Goal: Information Seeking & Learning: Learn about a topic

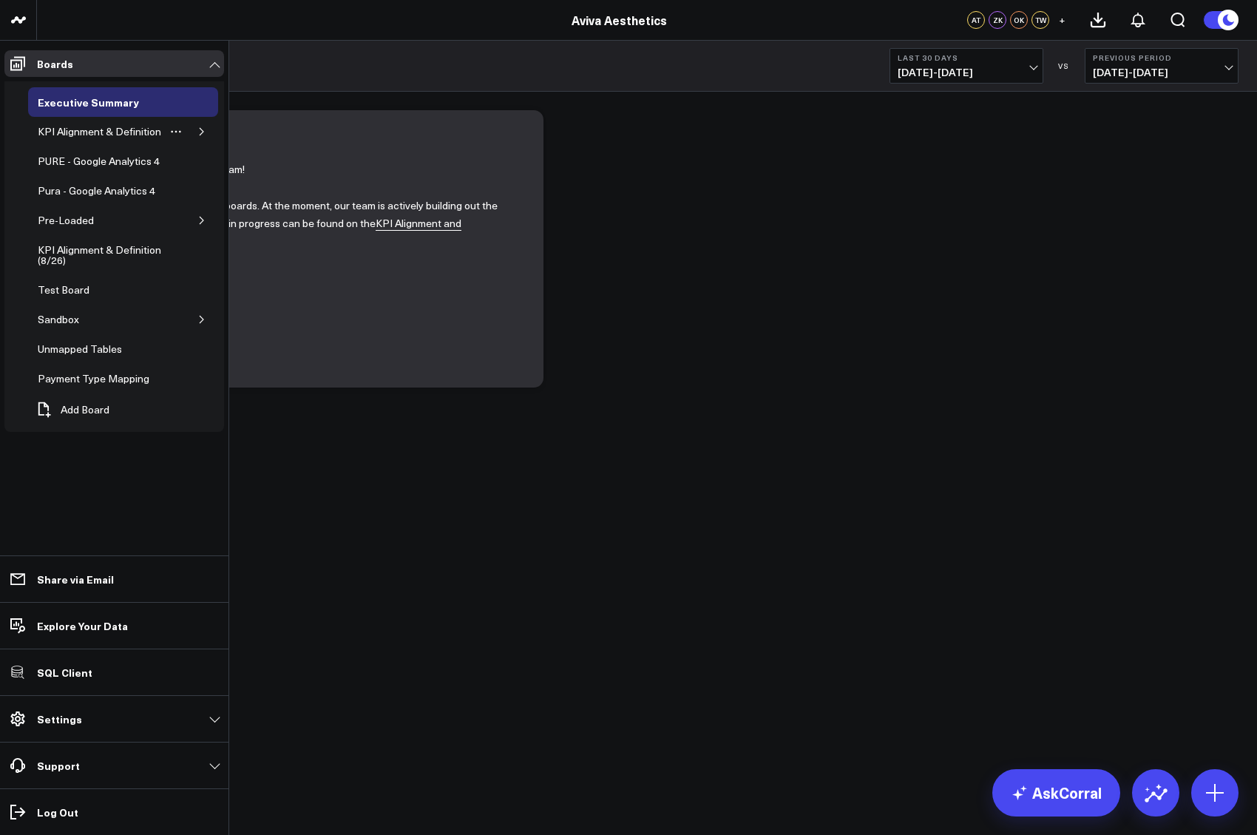
click at [197, 132] on icon "button" at bounding box center [201, 131] width 9 height 9
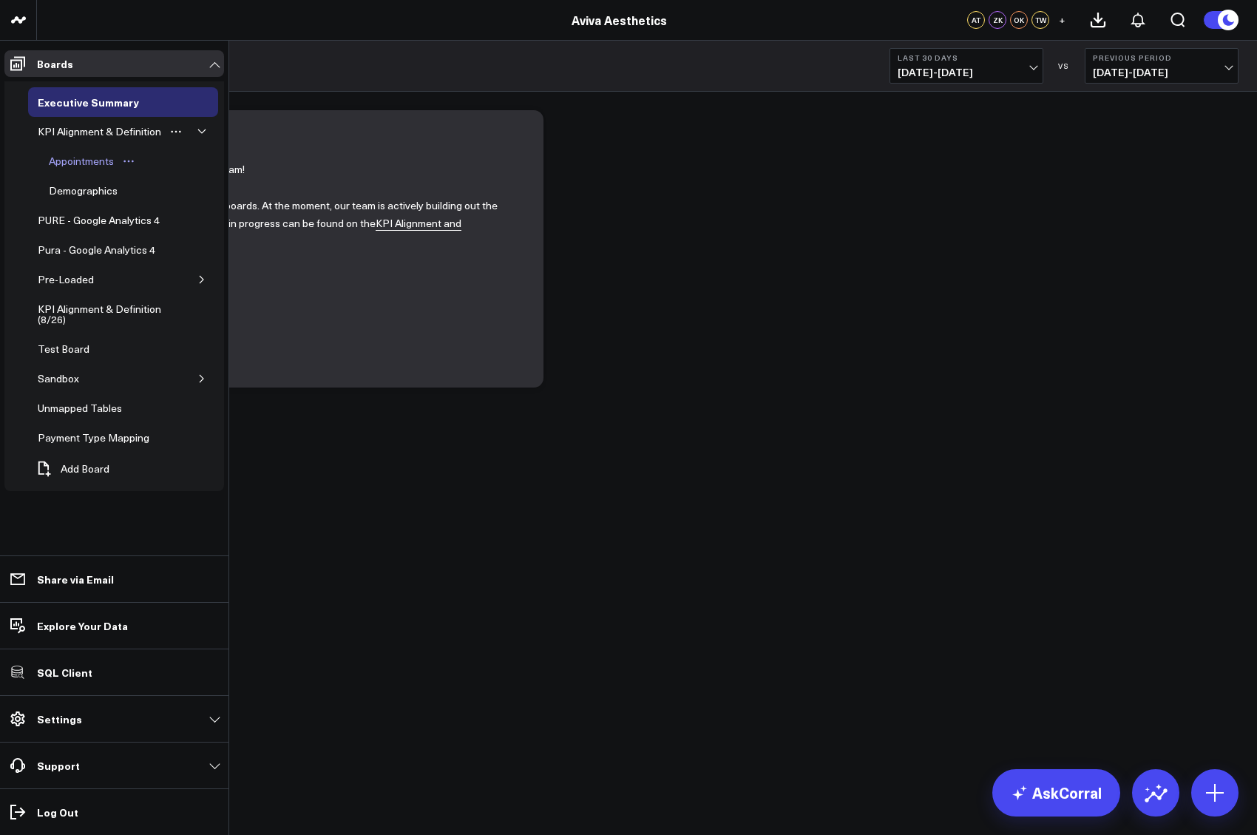
click at [64, 159] on div "Appointments" at bounding box center [81, 161] width 72 height 18
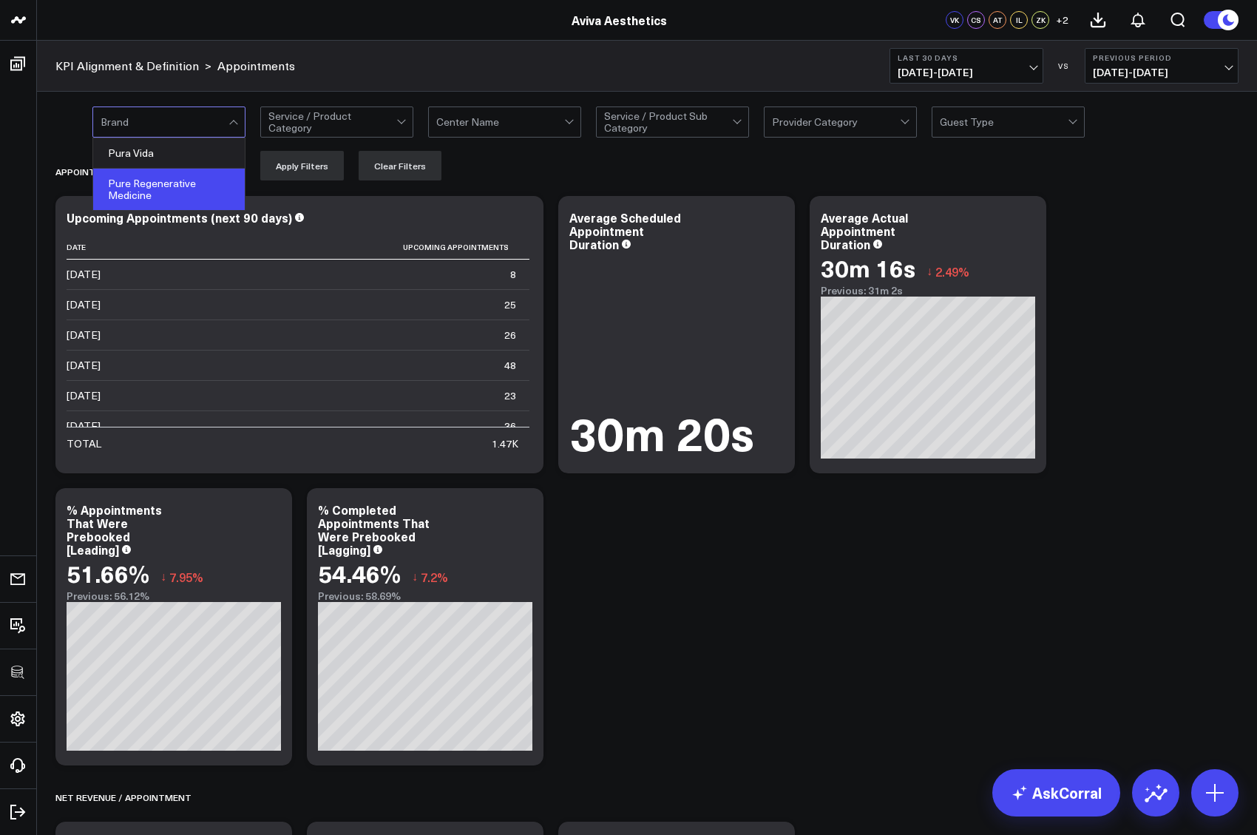
click at [139, 171] on div "Pure Regenerative Medicine" at bounding box center [169, 189] width 152 height 41
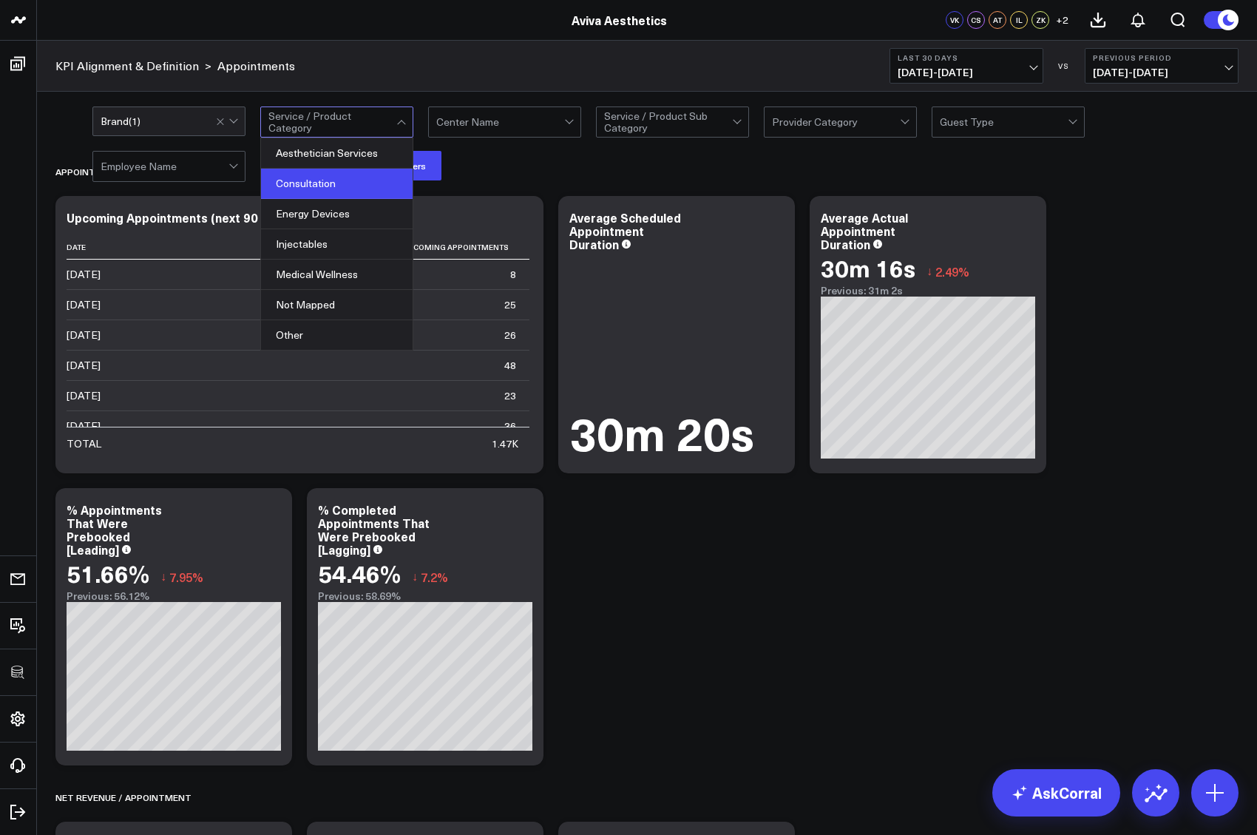
click at [324, 171] on div "Consultation" at bounding box center [337, 184] width 152 height 30
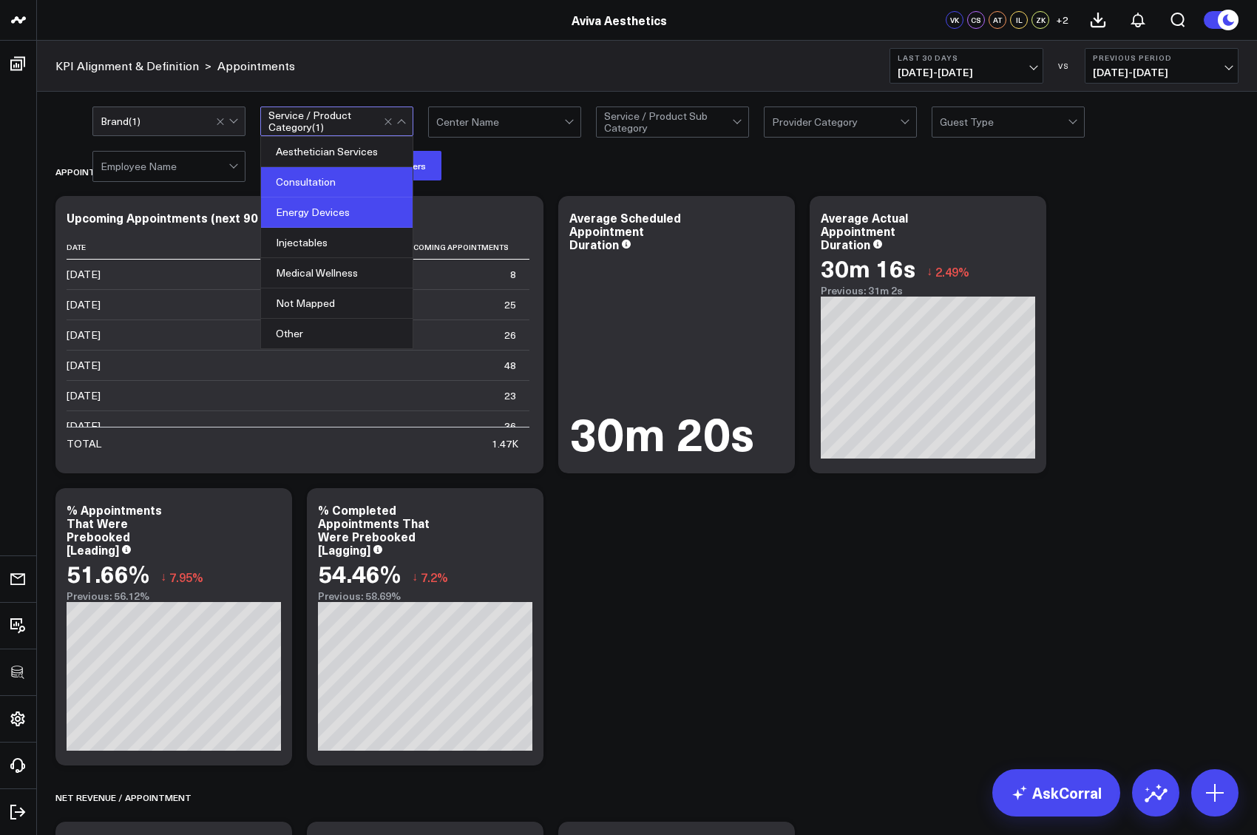
click at [324, 223] on div "Energy Devices" at bounding box center [337, 212] width 152 height 30
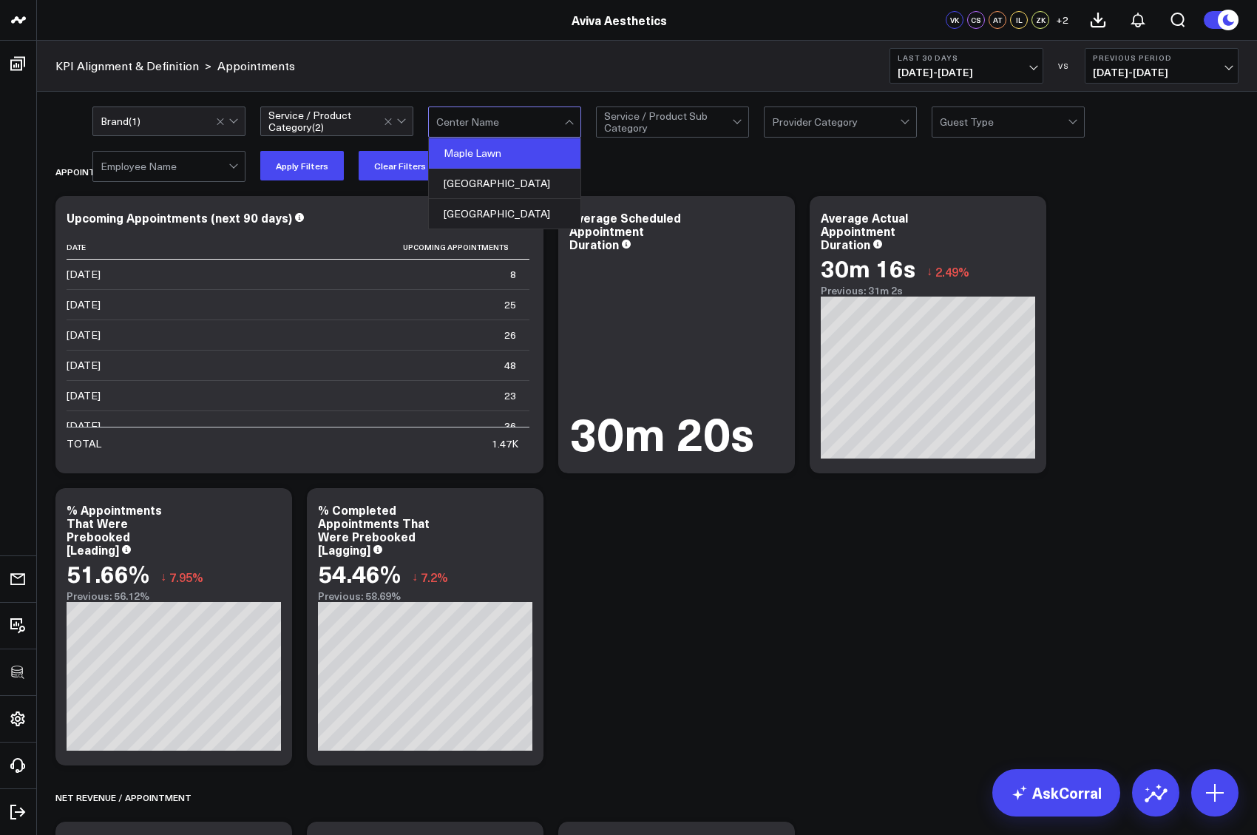
click at [476, 167] on div "Maple Lawn" at bounding box center [505, 153] width 152 height 30
click at [476, 182] on div "[GEOGRAPHIC_DATA]" at bounding box center [505, 182] width 152 height 30
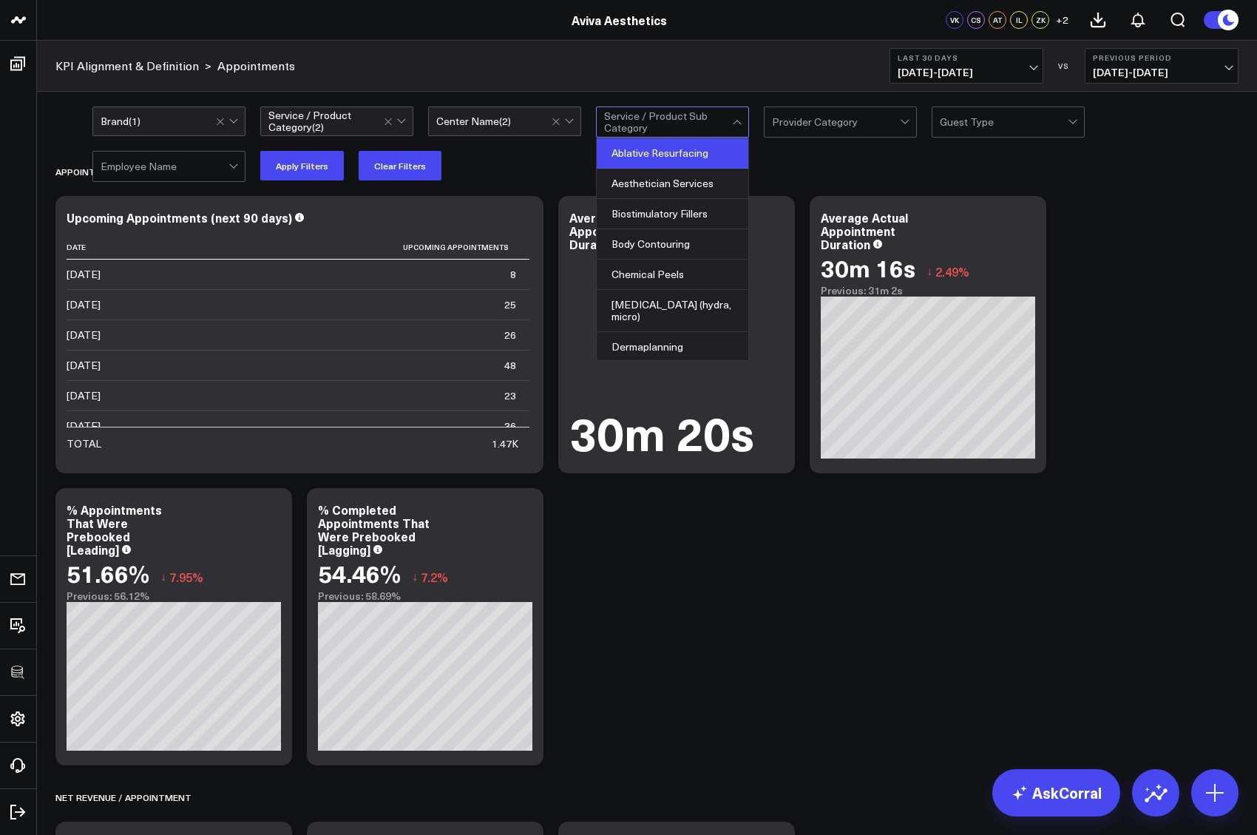
click at [646, 166] on div "Ablative Resurfacing" at bounding box center [673, 153] width 152 height 30
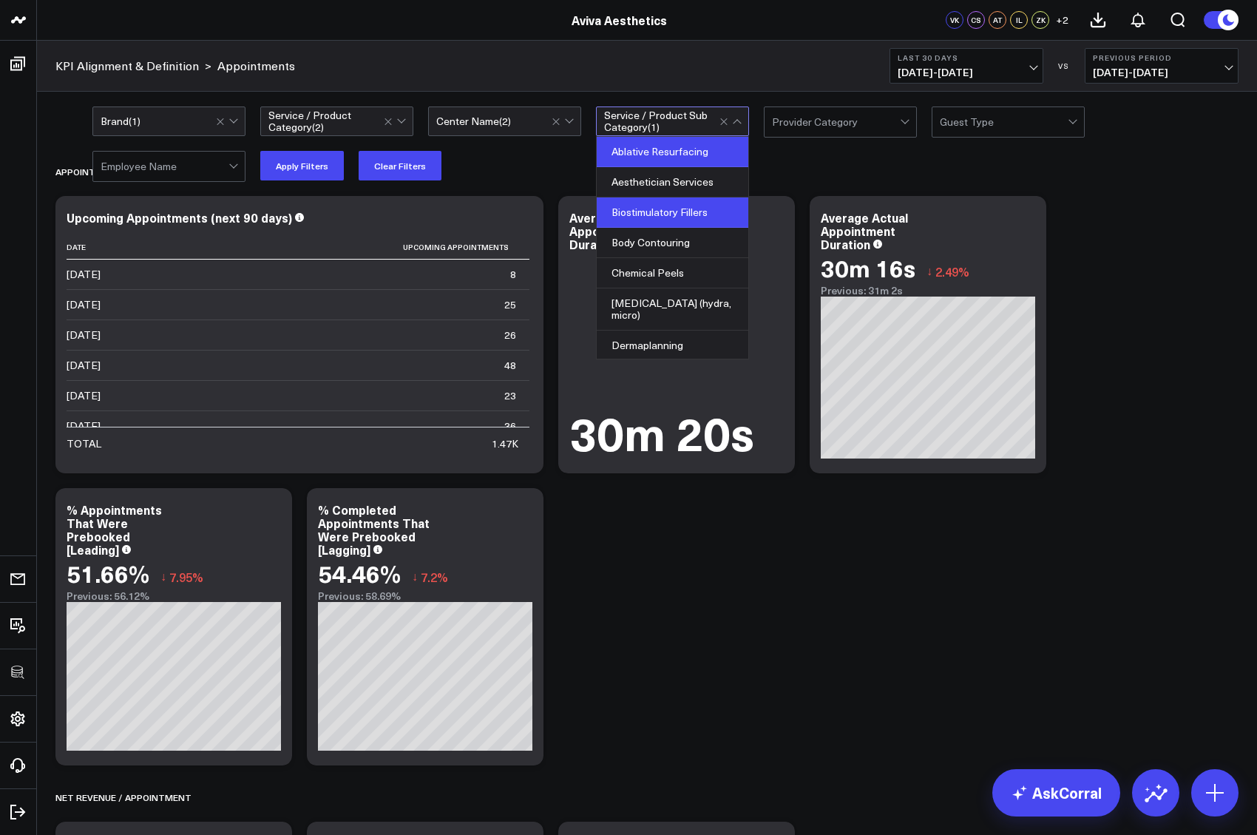
click at [649, 223] on div "Biostimulatory Fillers" at bounding box center [673, 212] width 152 height 30
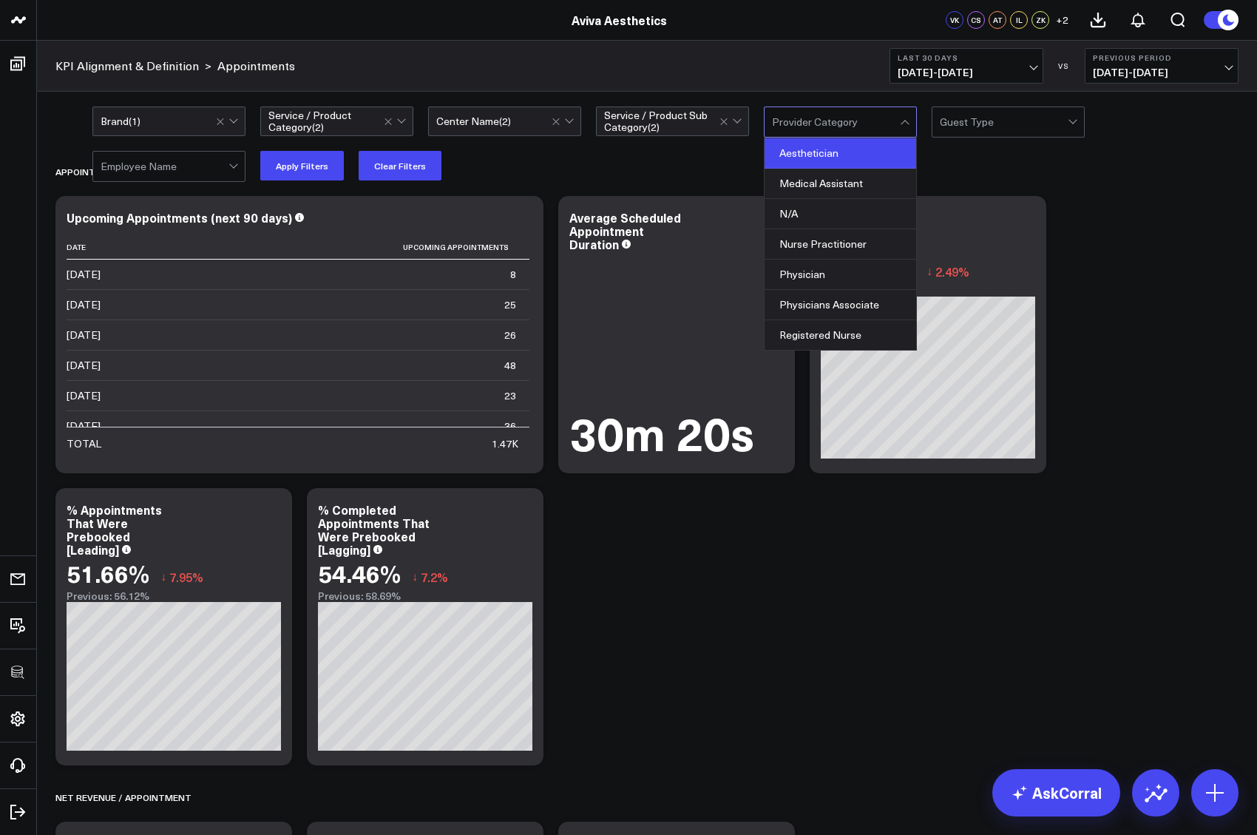
click at [805, 161] on div "Aesthetician" at bounding box center [841, 153] width 152 height 30
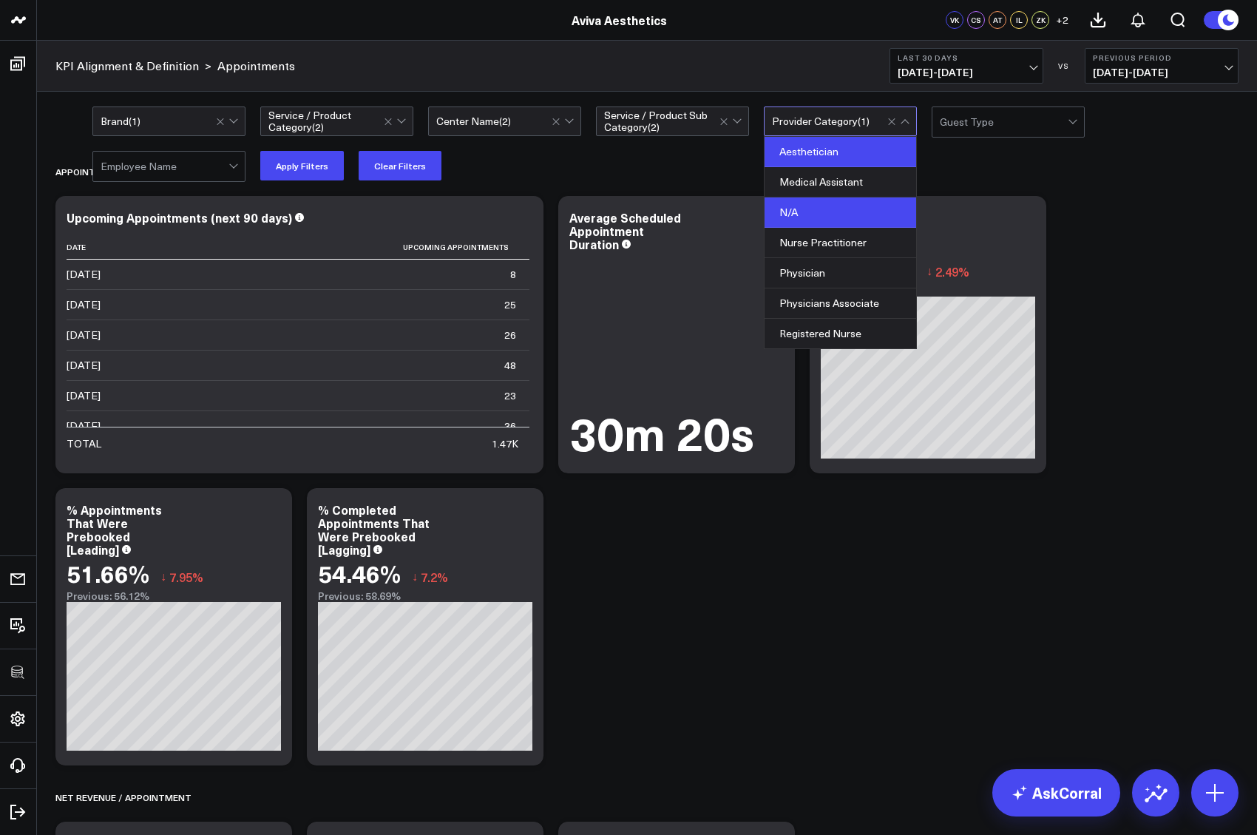
click at [805, 218] on div "N/A" at bounding box center [841, 212] width 152 height 30
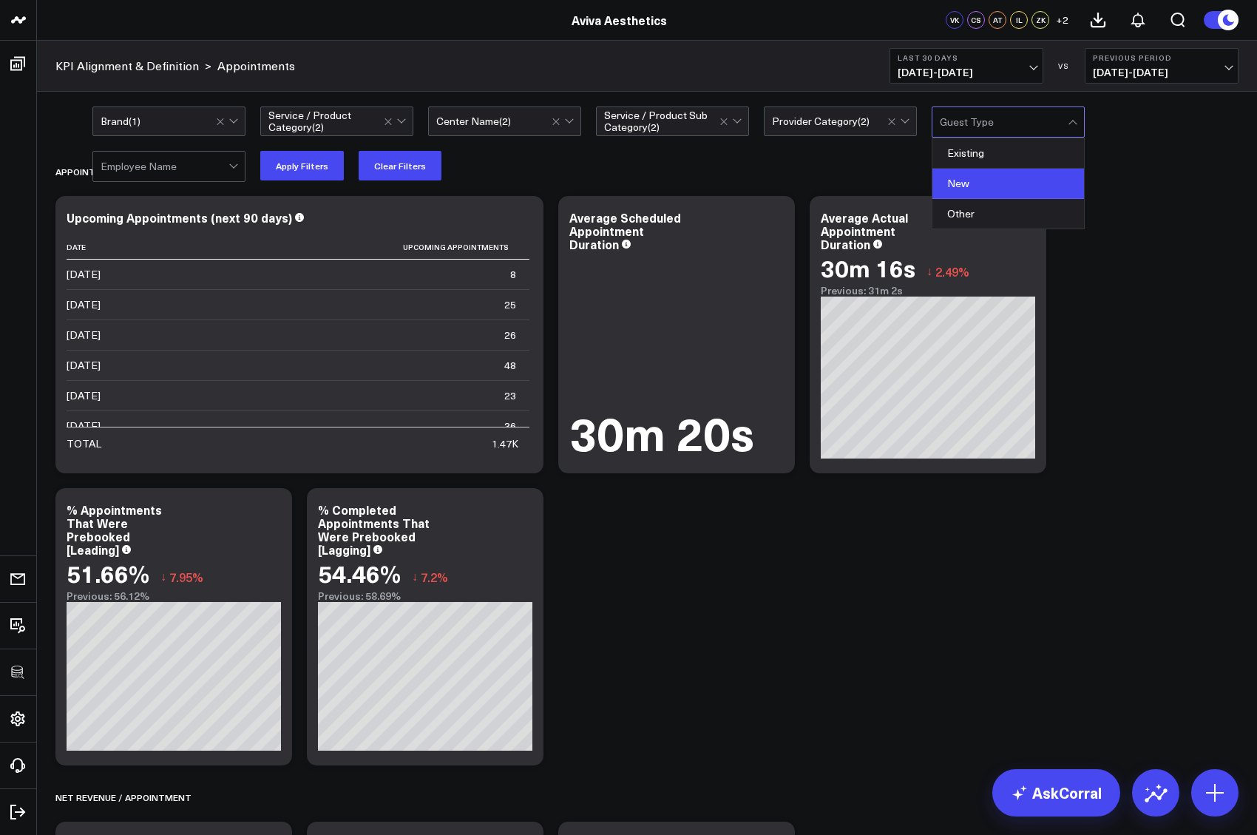
click at [971, 174] on div "New" at bounding box center [1009, 184] width 152 height 30
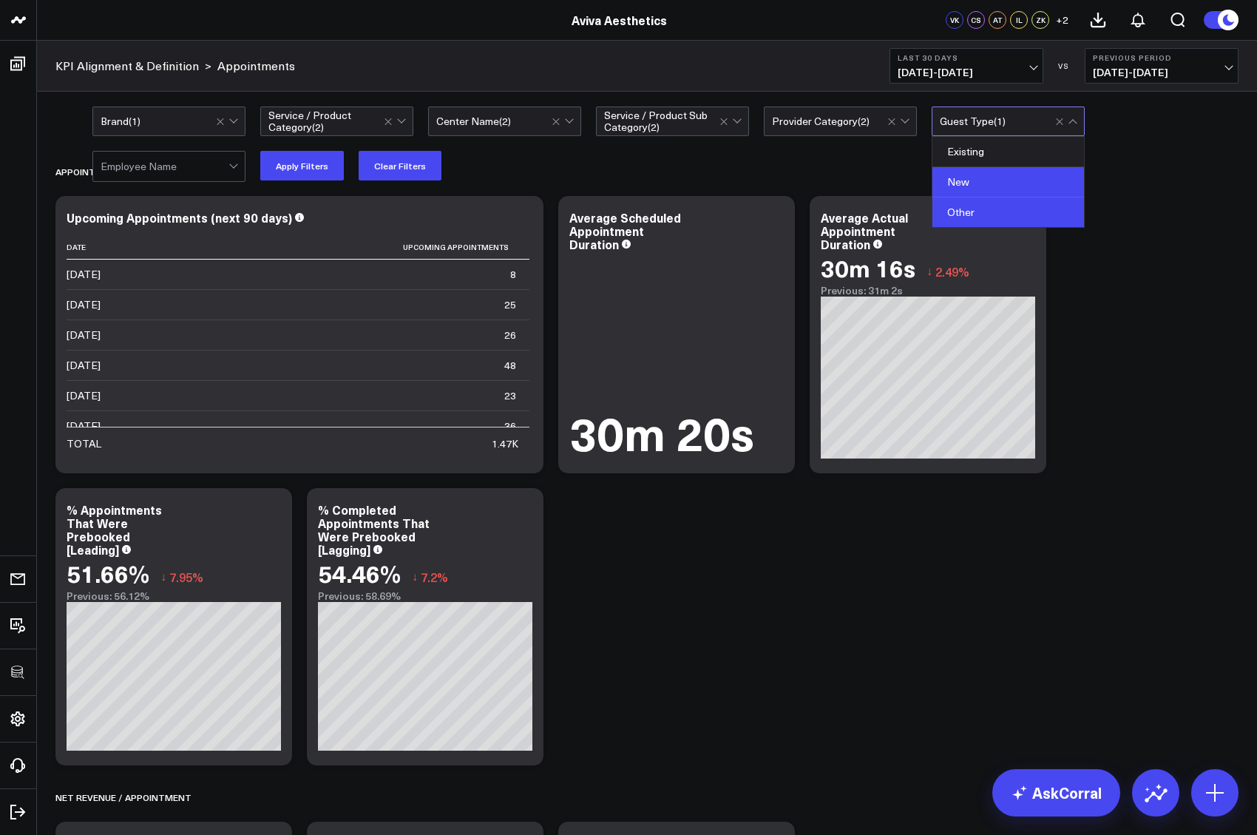
click at [972, 213] on div "Other" at bounding box center [1009, 212] width 152 height 30
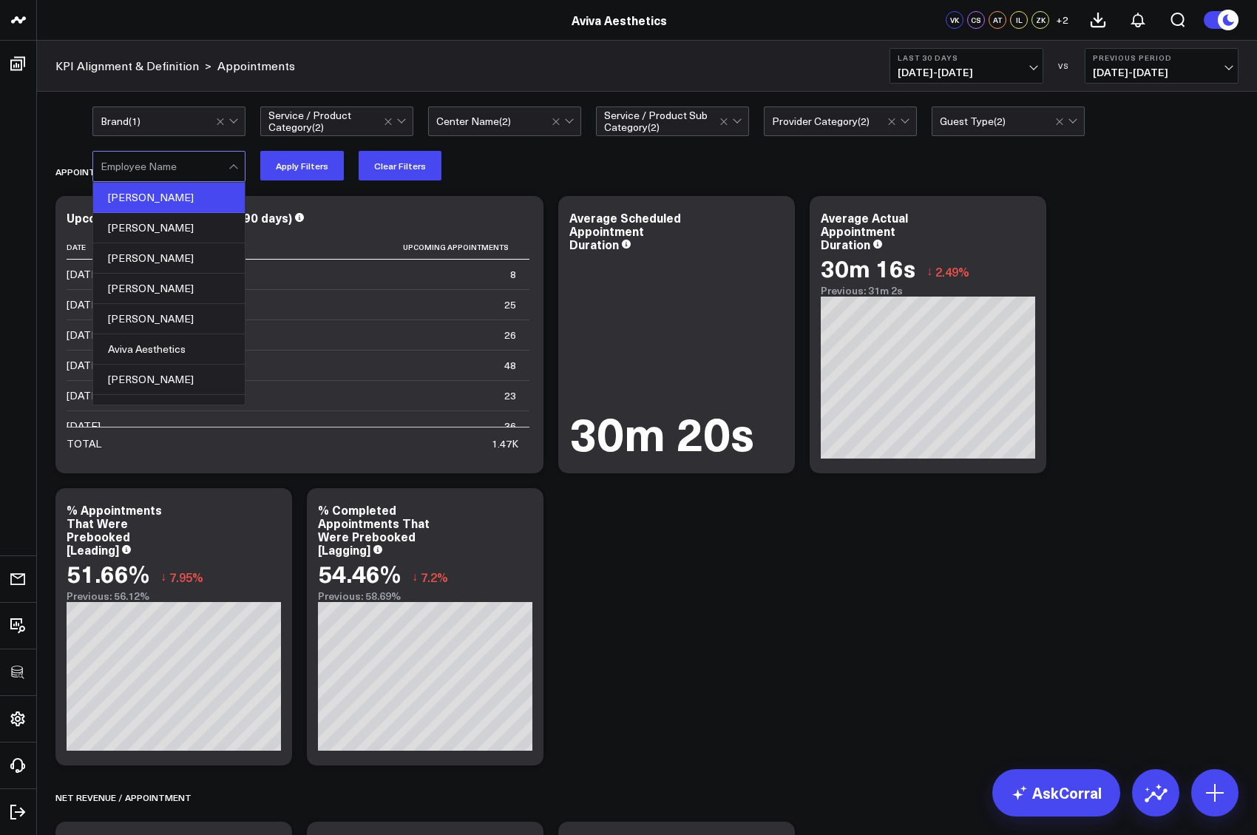
click at [182, 210] on div "[PERSON_NAME]" at bounding box center [169, 198] width 152 height 30
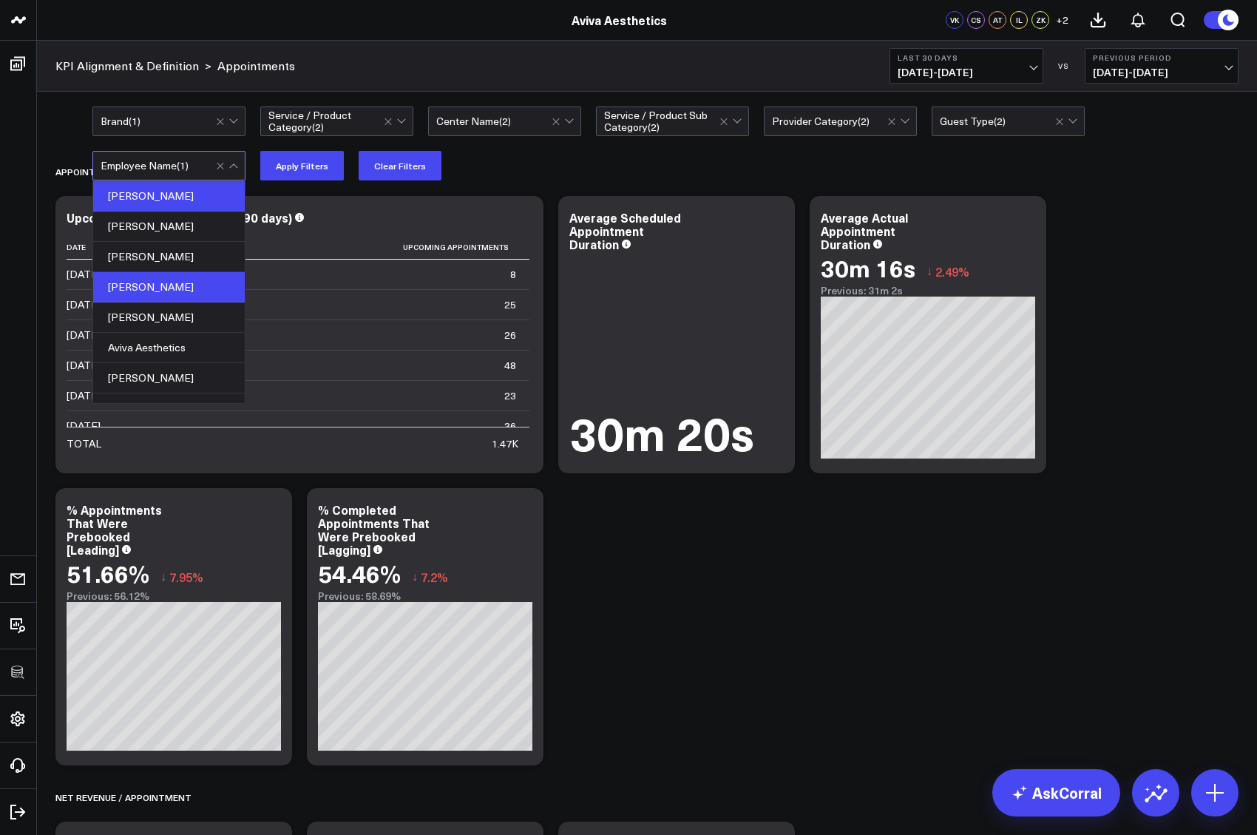
click at [180, 291] on div "[PERSON_NAME]" at bounding box center [169, 287] width 152 height 30
click at [460, 186] on div "Appointment Metrics" at bounding box center [561, 172] width 1013 height 34
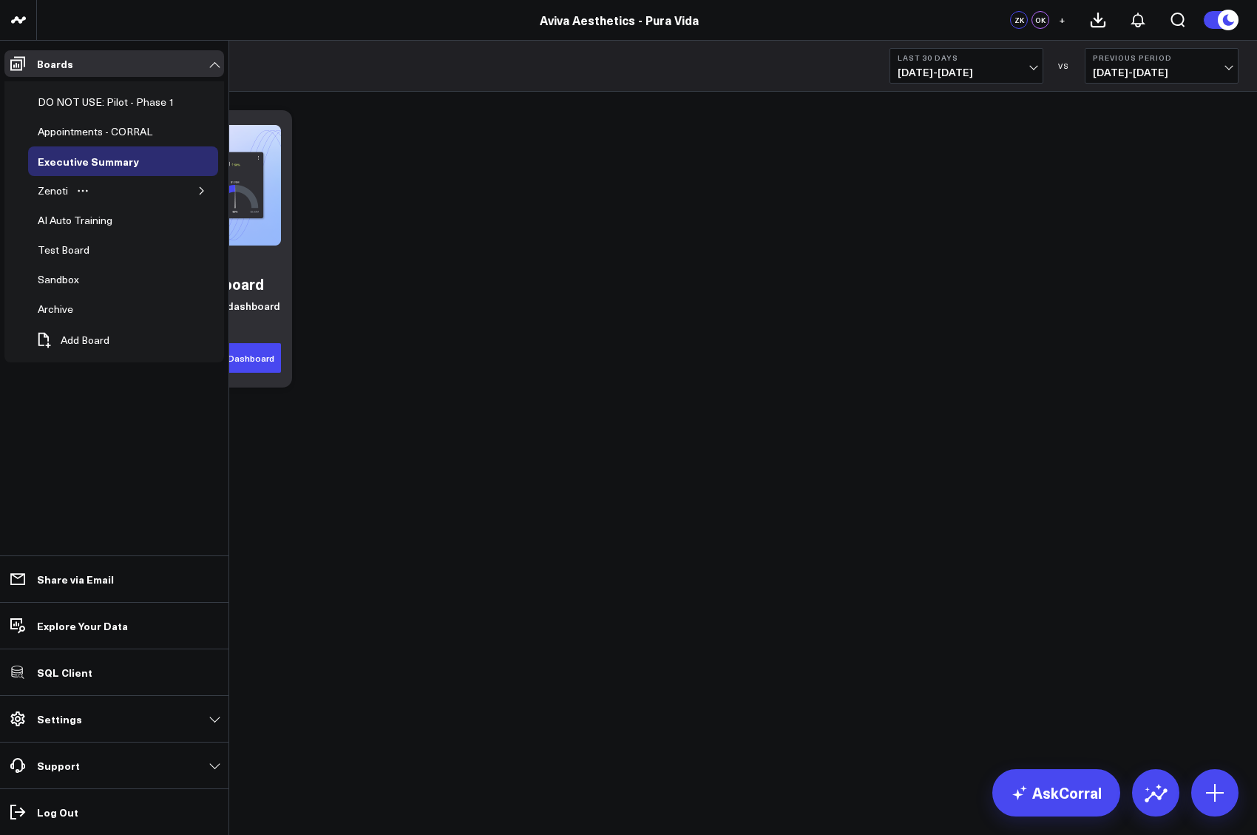
click at [202, 189] on icon "button" at bounding box center [201, 190] width 9 height 9
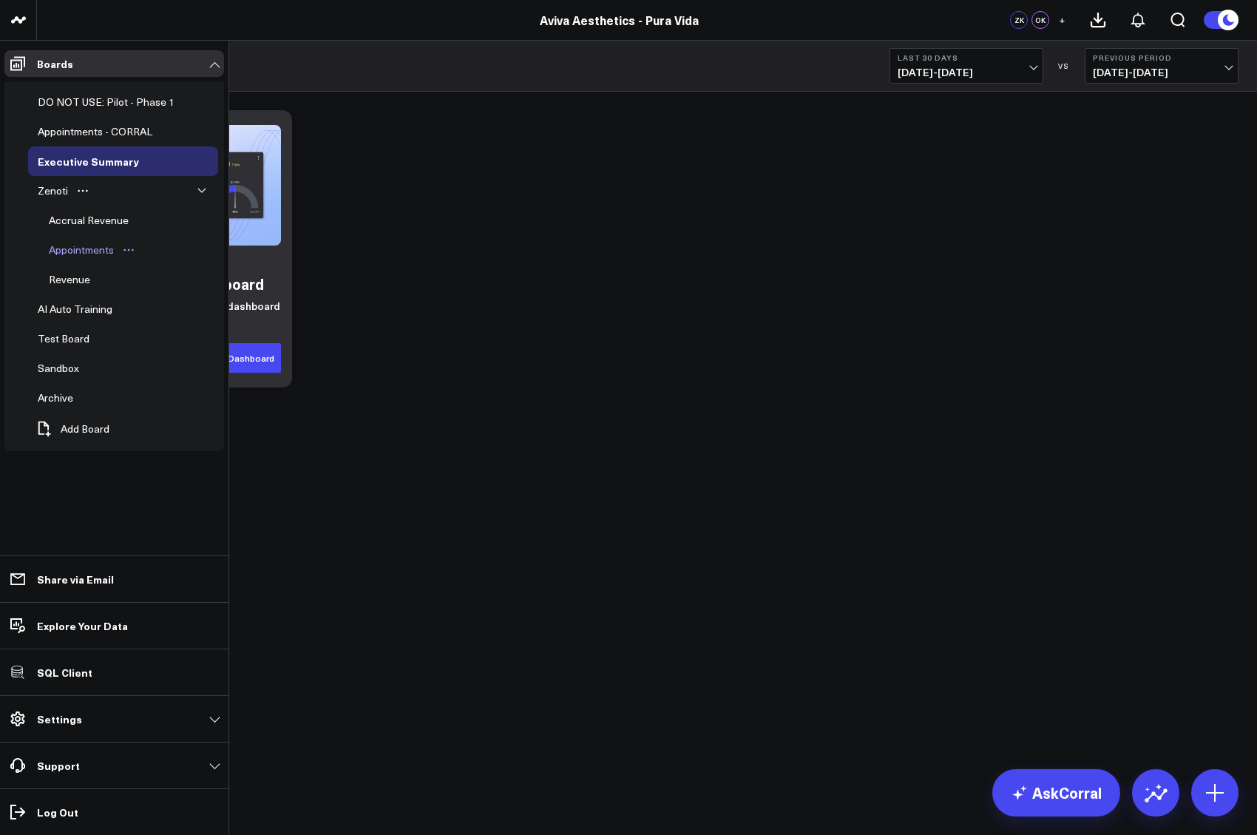
click at [84, 249] on div "Appointments" at bounding box center [81, 250] width 72 height 18
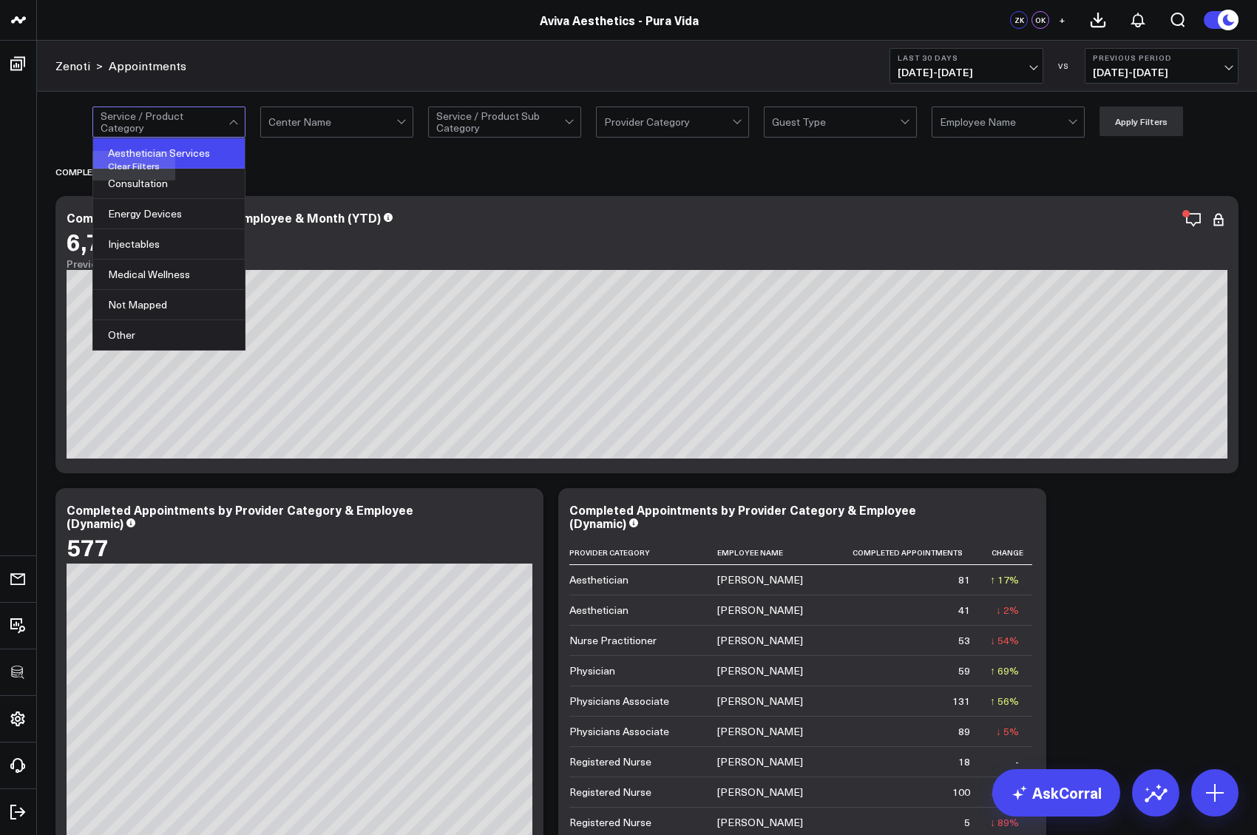
click at [178, 166] on div "Aesthetician Services" at bounding box center [169, 153] width 152 height 30
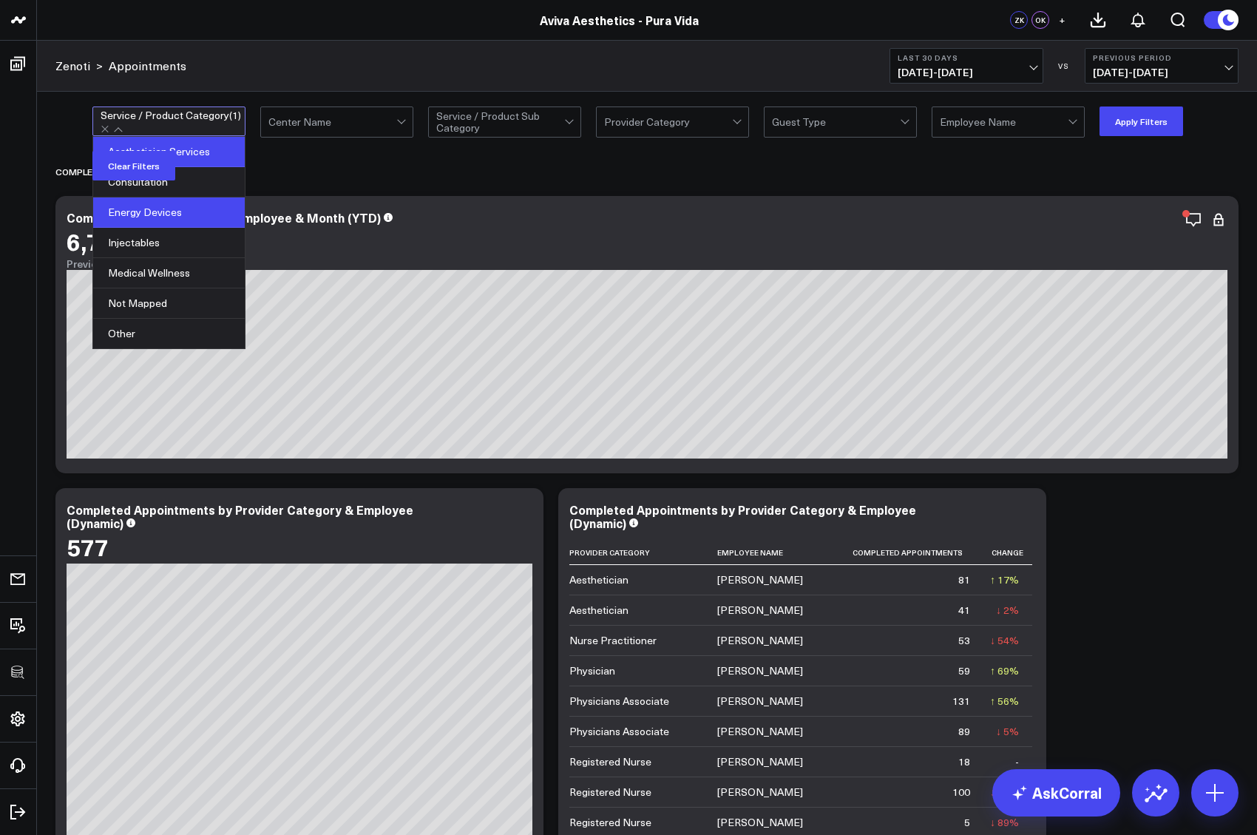
click at [180, 197] on div "Energy Devices" at bounding box center [169, 212] width 152 height 30
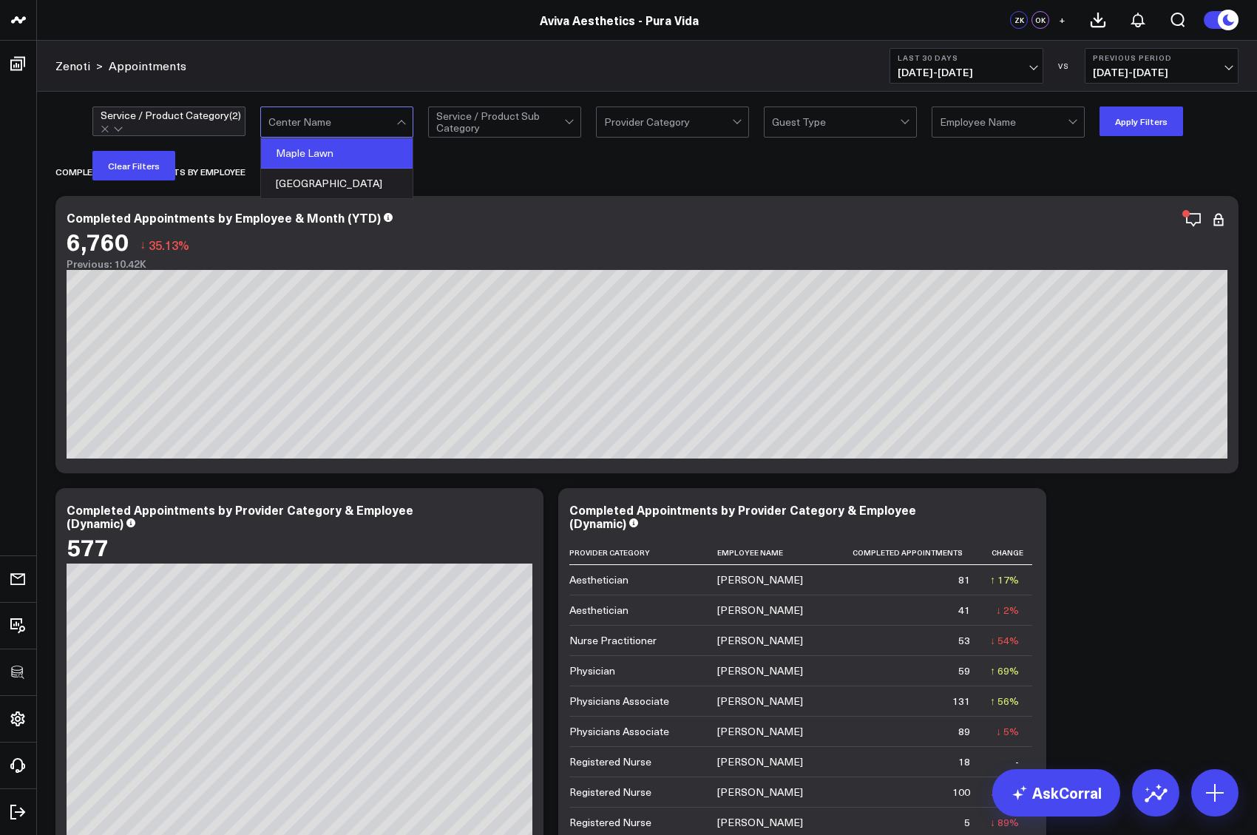
click at [310, 155] on div "Maple Lawn" at bounding box center [337, 153] width 152 height 30
click at [314, 178] on div "[GEOGRAPHIC_DATA]" at bounding box center [337, 182] width 152 height 30
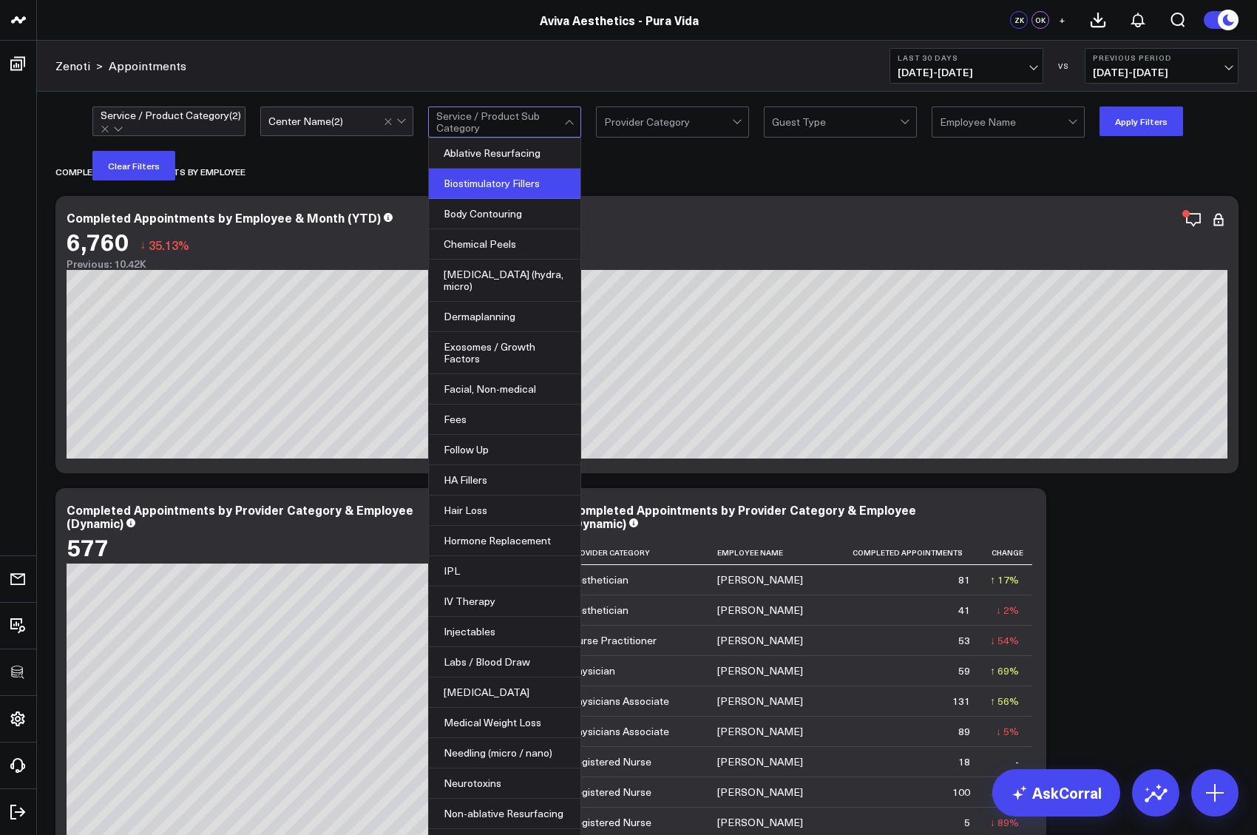
click at [482, 187] on div "Biostimulatory Fillers" at bounding box center [505, 184] width 152 height 30
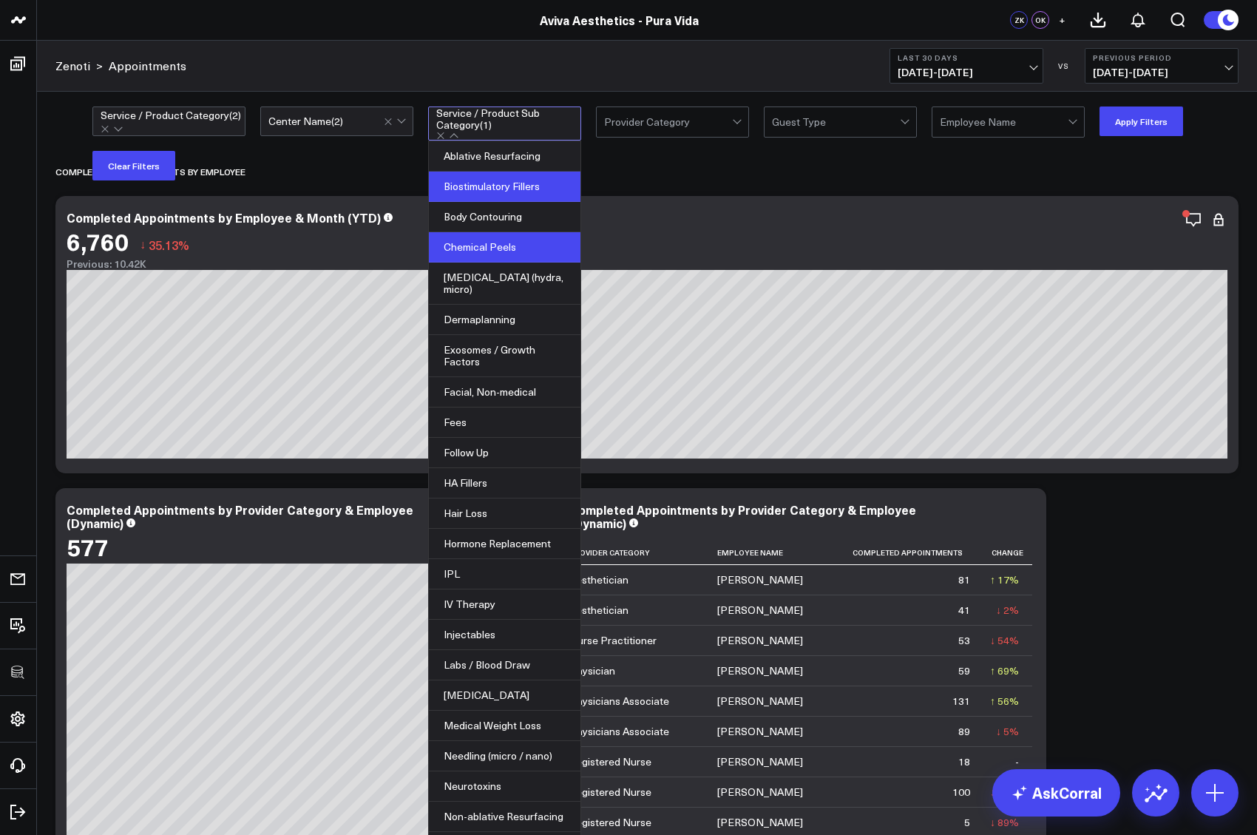
click at [482, 233] on div "Chemical Peels" at bounding box center [505, 247] width 152 height 30
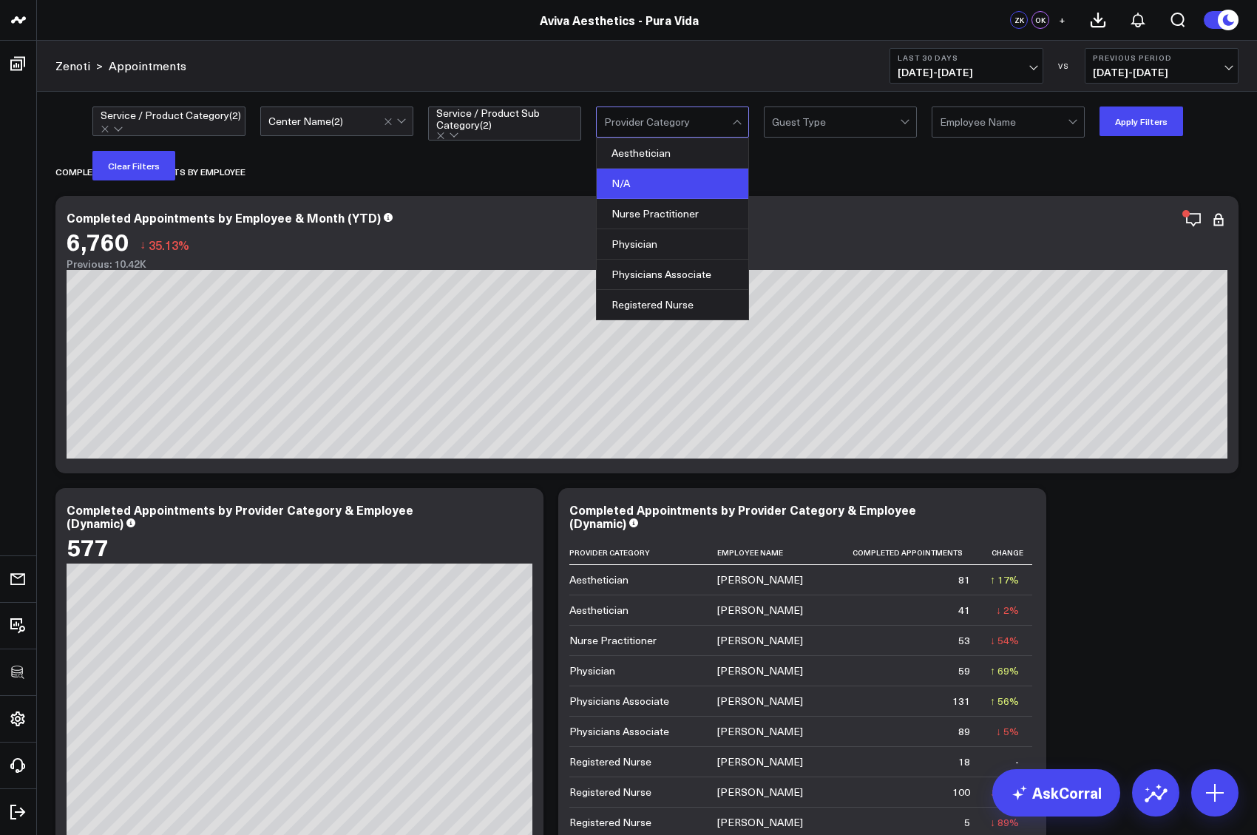
click at [649, 192] on div "N/A" at bounding box center [673, 184] width 152 height 30
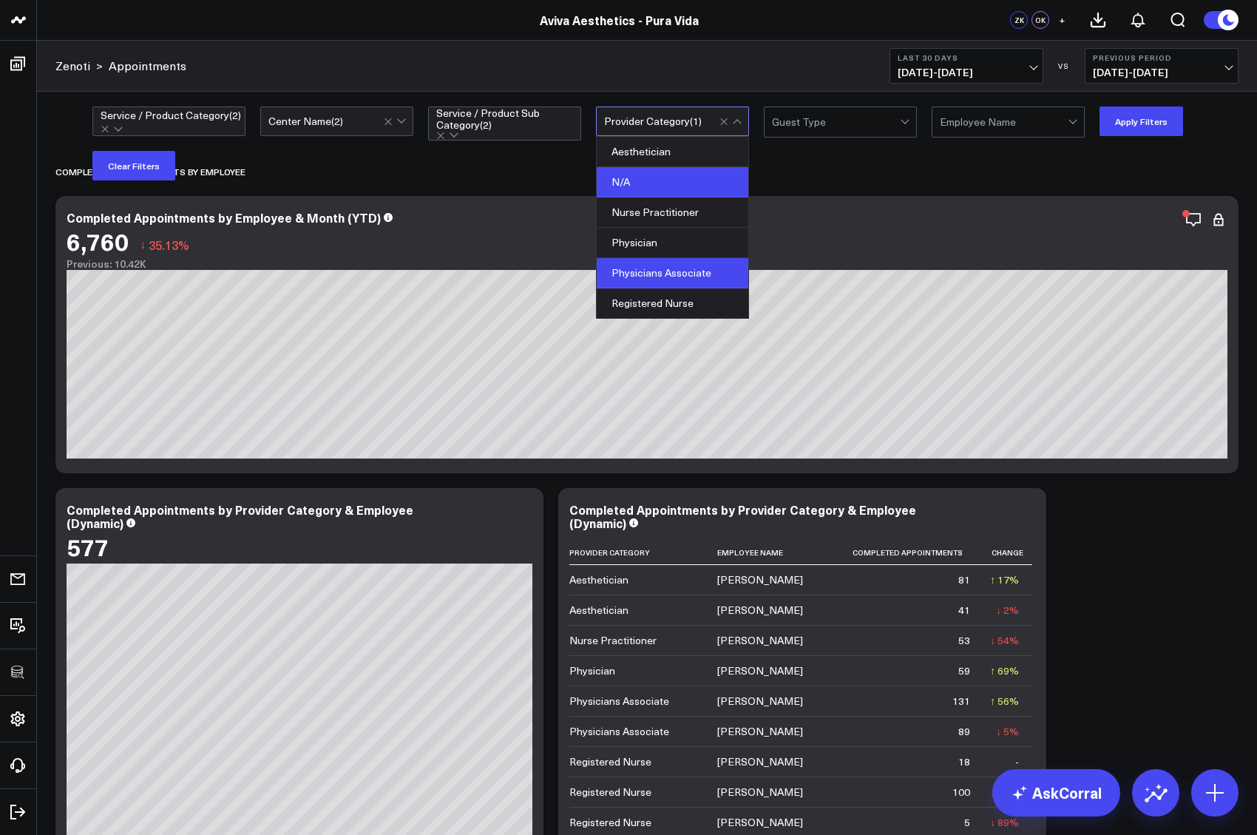
click at [658, 267] on div "Physicians Associate" at bounding box center [673, 273] width 152 height 30
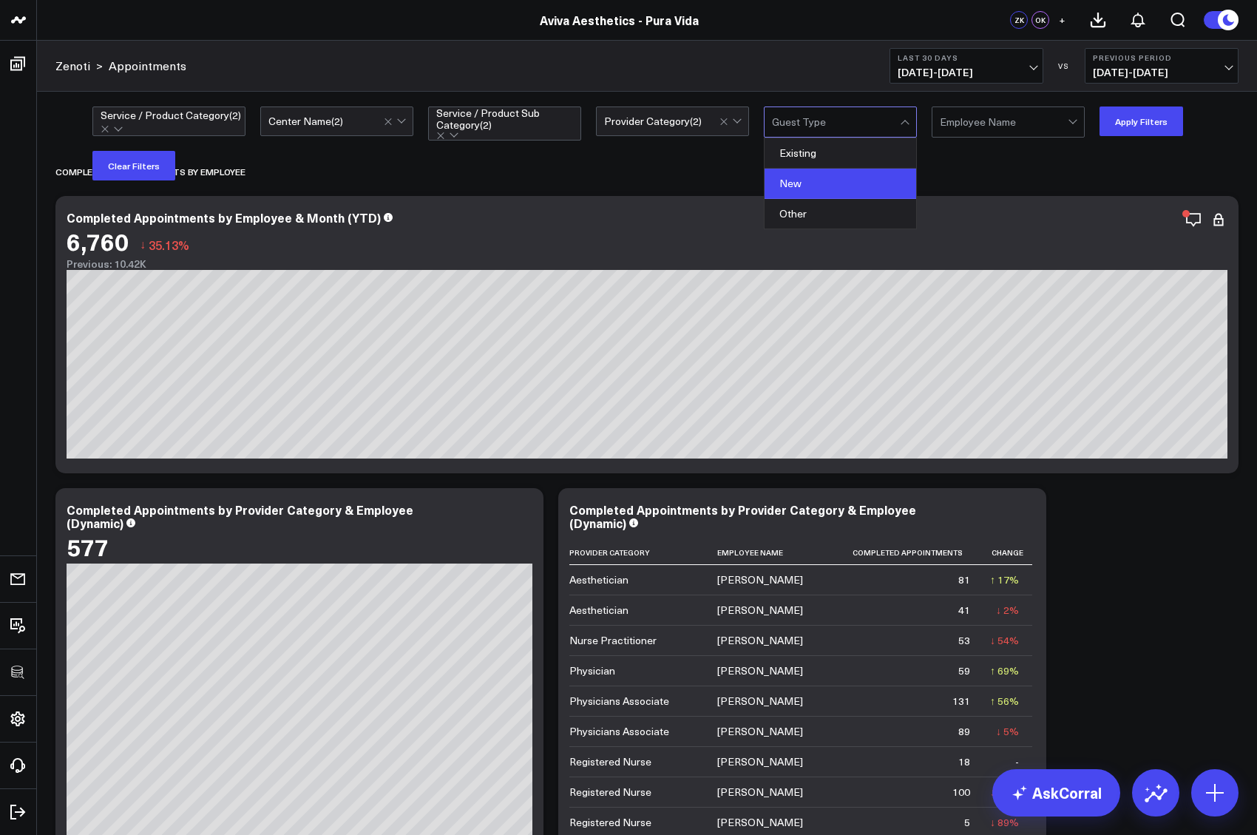
click at [831, 174] on div "New" at bounding box center [841, 184] width 152 height 30
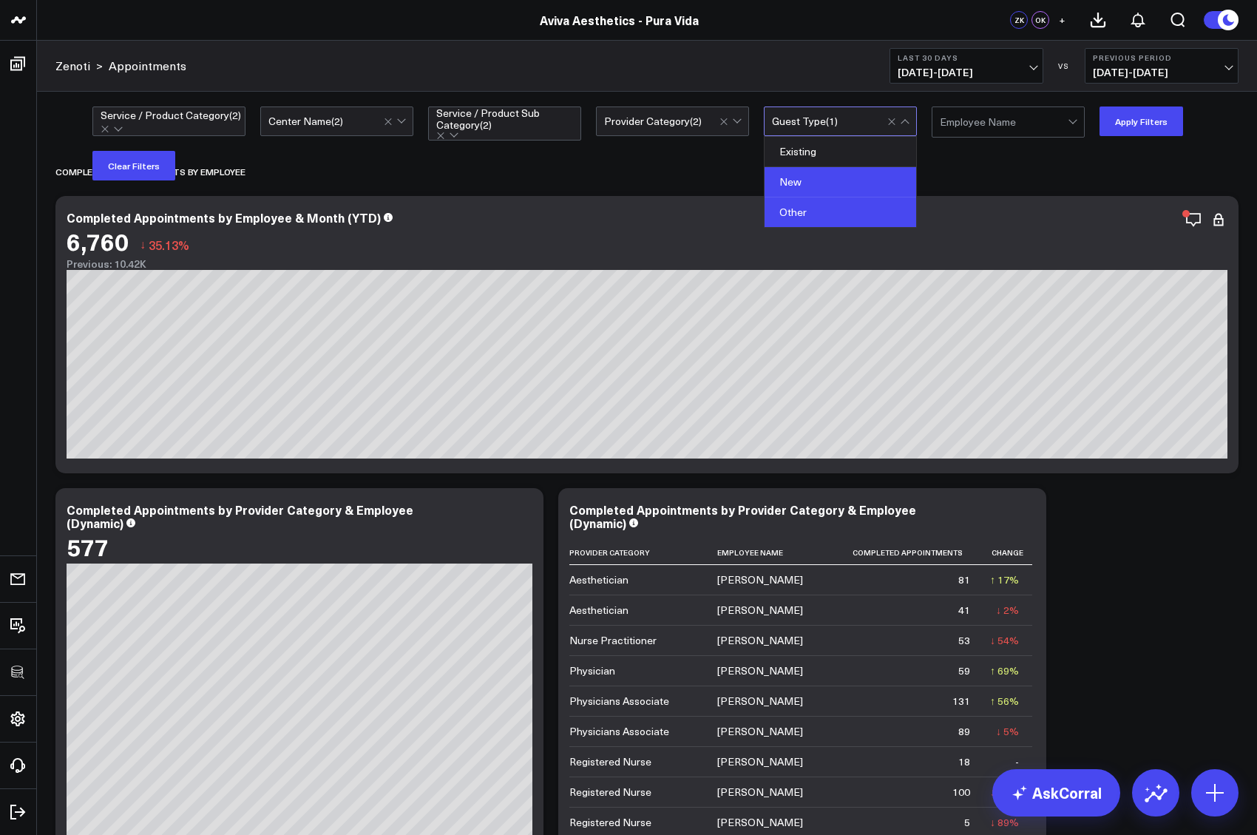
click at [828, 207] on div "Other" at bounding box center [841, 212] width 152 height 30
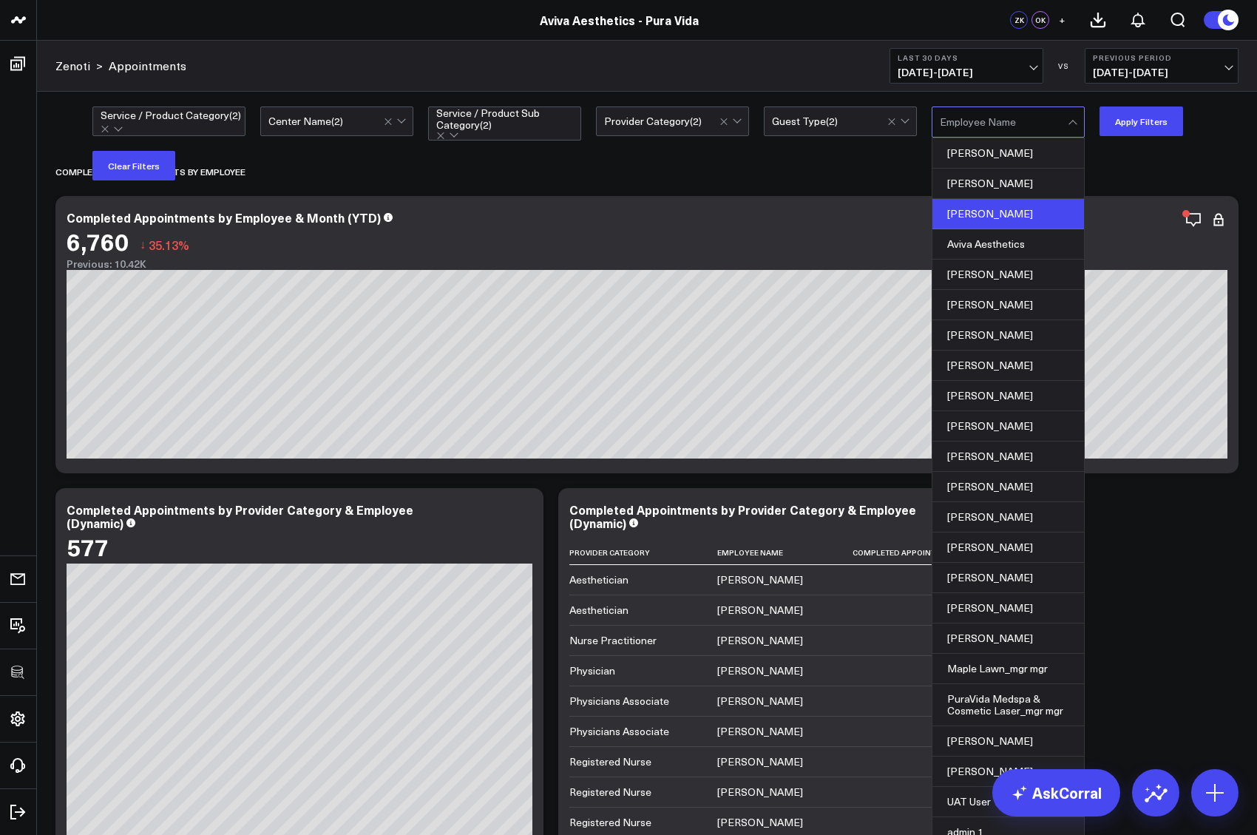
click at [970, 205] on div "[PERSON_NAME]" at bounding box center [1009, 214] width 152 height 30
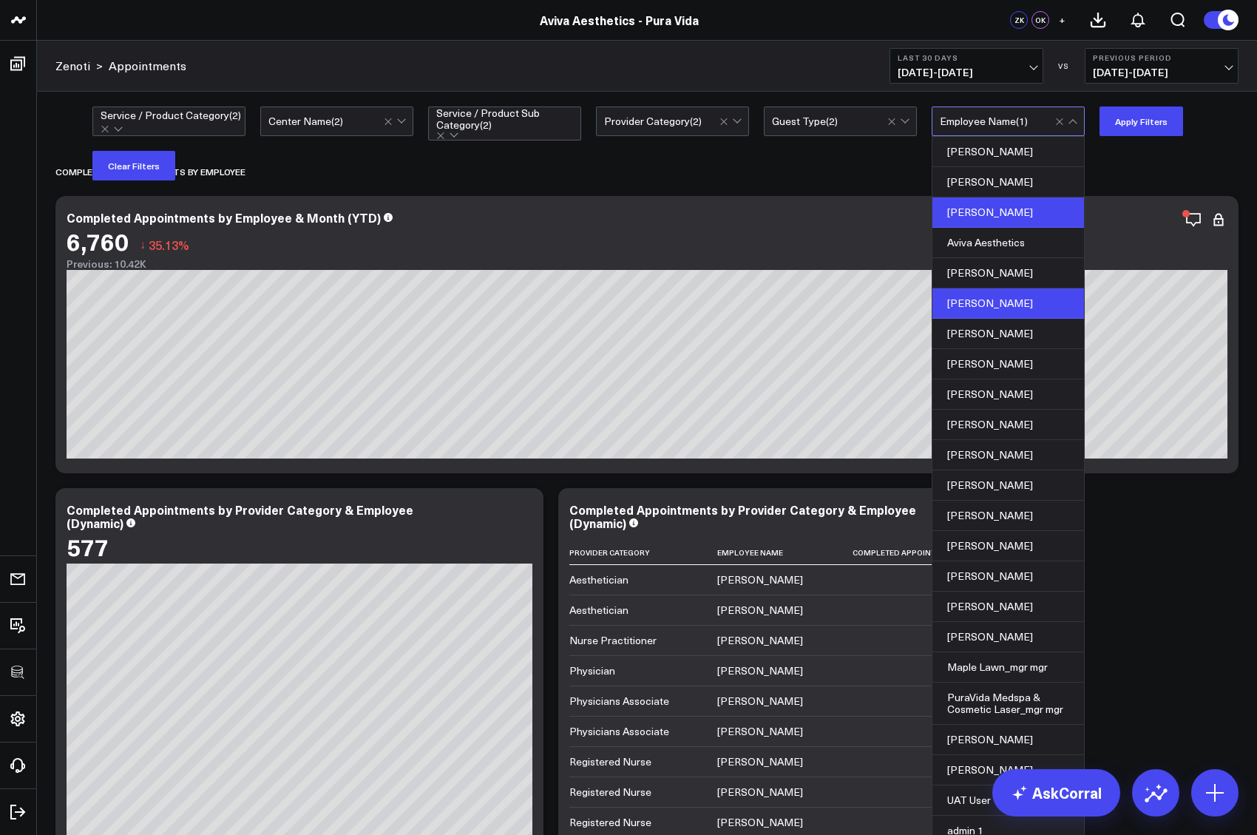
click at [984, 288] on div "[PERSON_NAME]" at bounding box center [1009, 303] width 152 height 30
click at [831, 149] on div "option Energy Devices, selected. Service / Product Category ( 2 ) option Marrio…" at bounding box center [665, 144] width 1146 height 74
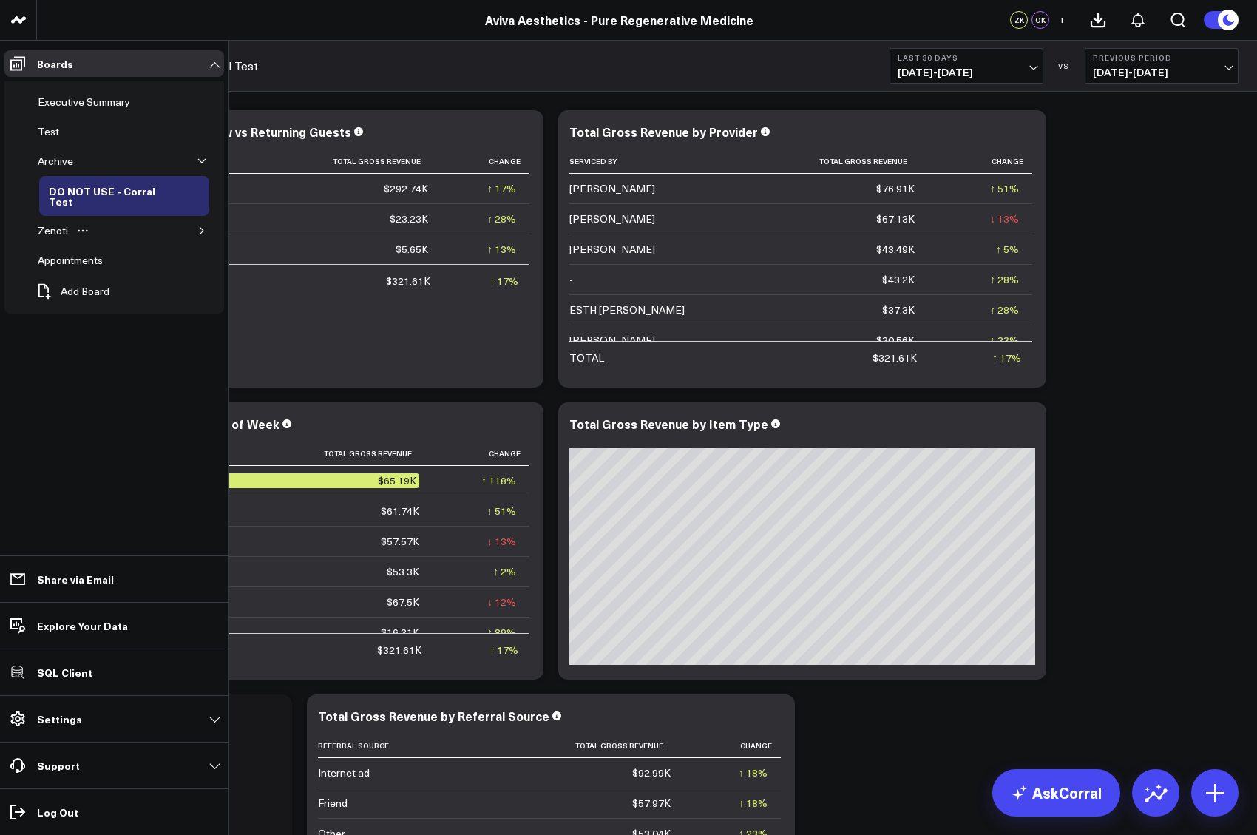
click at [198, 226] on icon "button" at bounding box center [201, 230] width 9 height 9
click at [72, 291] on div "Appointments" at bounding box center [70, 290] width 72 height 18
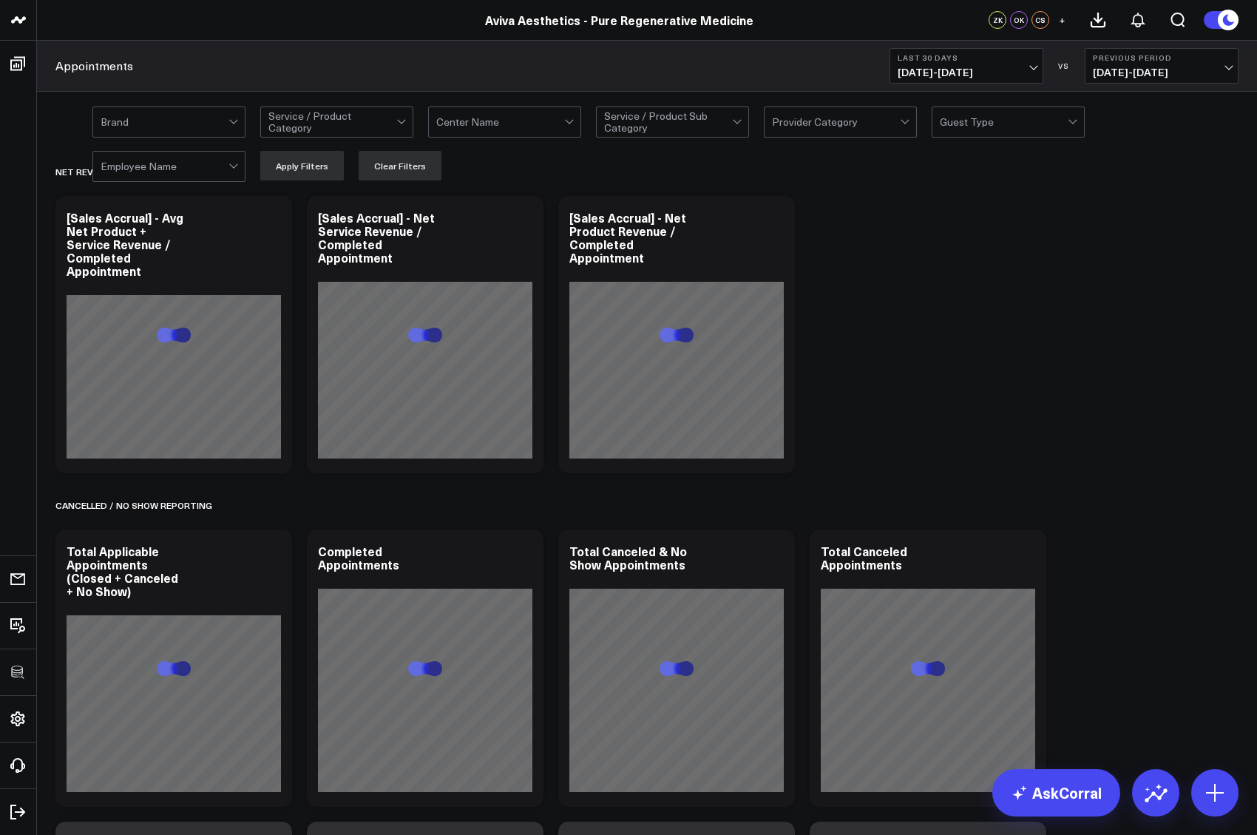
click at [359, 61] on div "Appointments Last 30 Days 09/14/25 - 10/13/25 VS Previous Period 08/15/25 - 09/…" at bounding box center [647, 66] width 1220 height 51
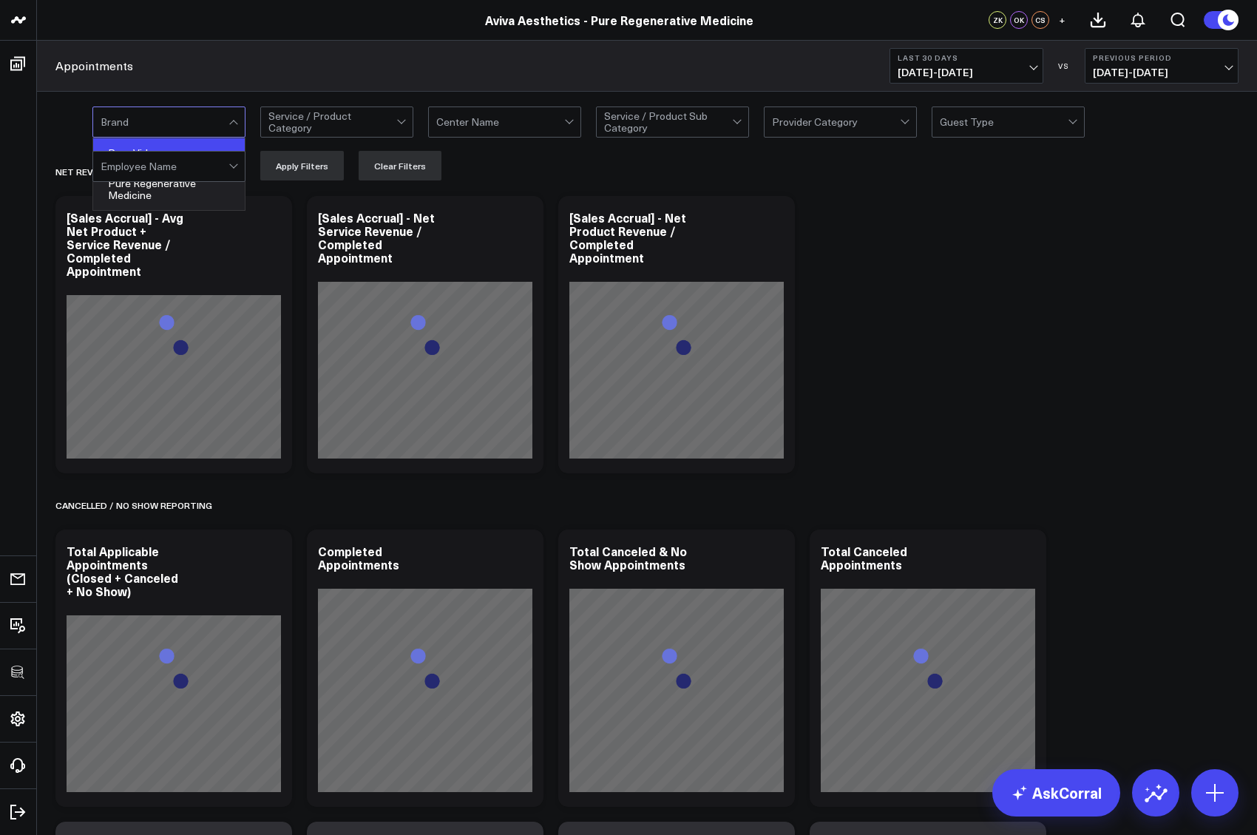
click at [180, 152] on div "Pura Vida" at bounding box center [169, 153] width 152 height 30
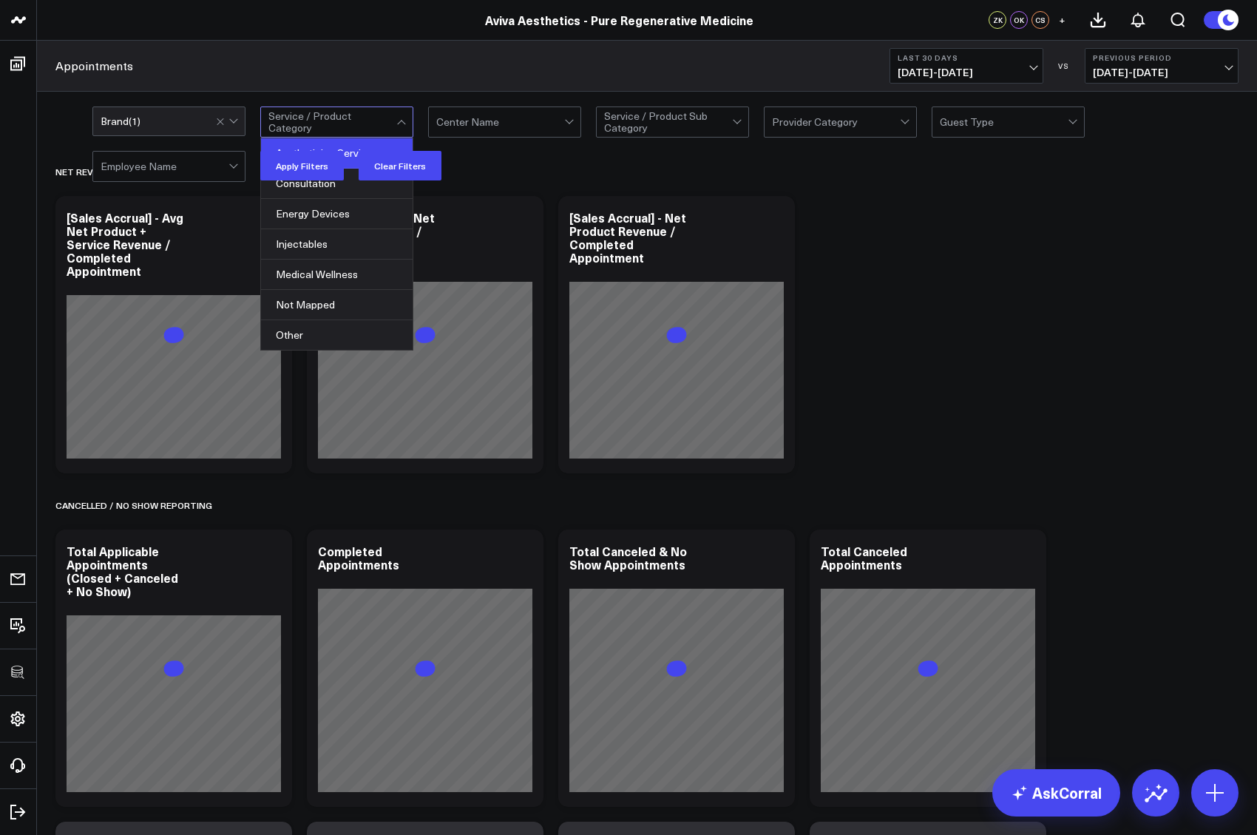
click at [300, 158] on div "Aesthetician Services" at bounding box center [337, 153] width 152 height 30
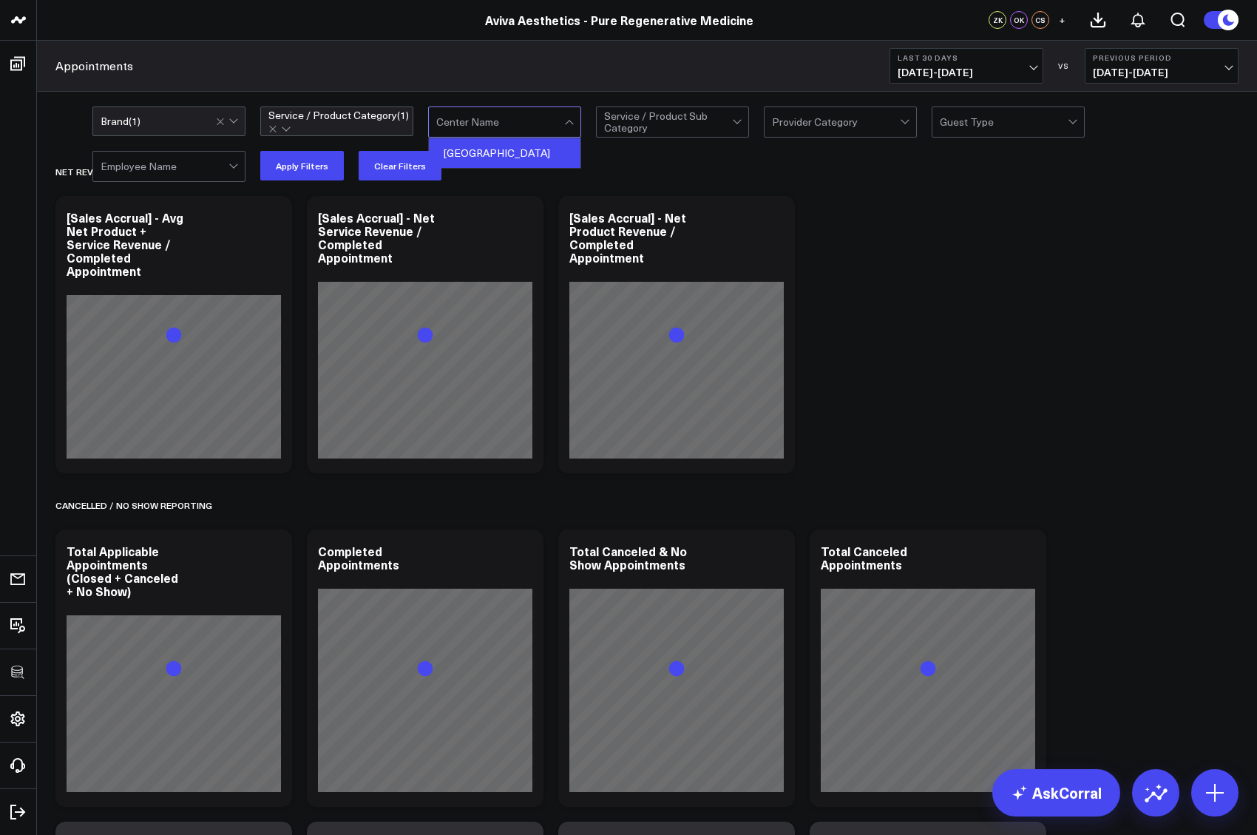
click at [478, 159] on div "[GEOGRAPHIC_DATA]" at bounding box center [505, 153] width 152 height 30
click at [702, 105] on div "option Pura Vida, selected. Brand ( 1 ) option Aesthetician Services, selected.…" at bounding box center [647, 144] width 1220 height 104
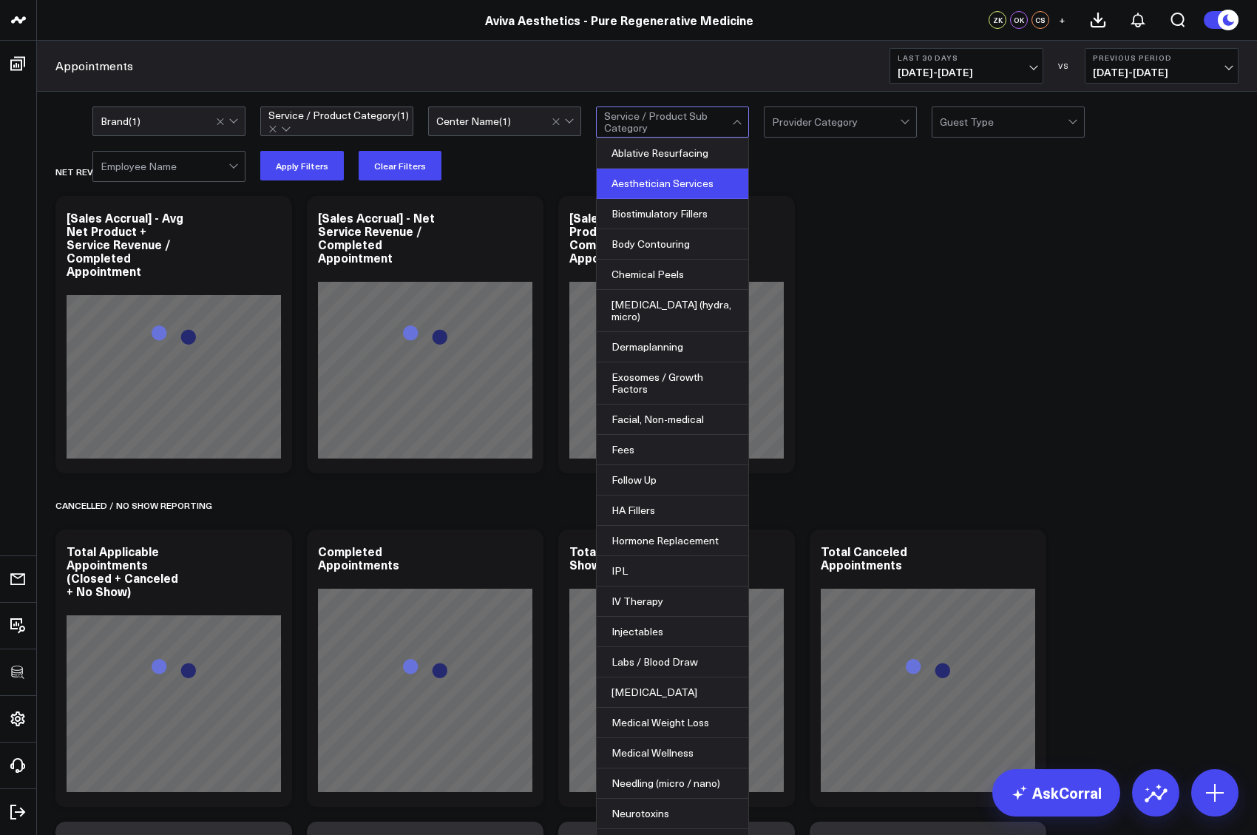
click at [678, 177] on div "Aesthetician Services" at bounding box center [673, 184] width 152 height 30
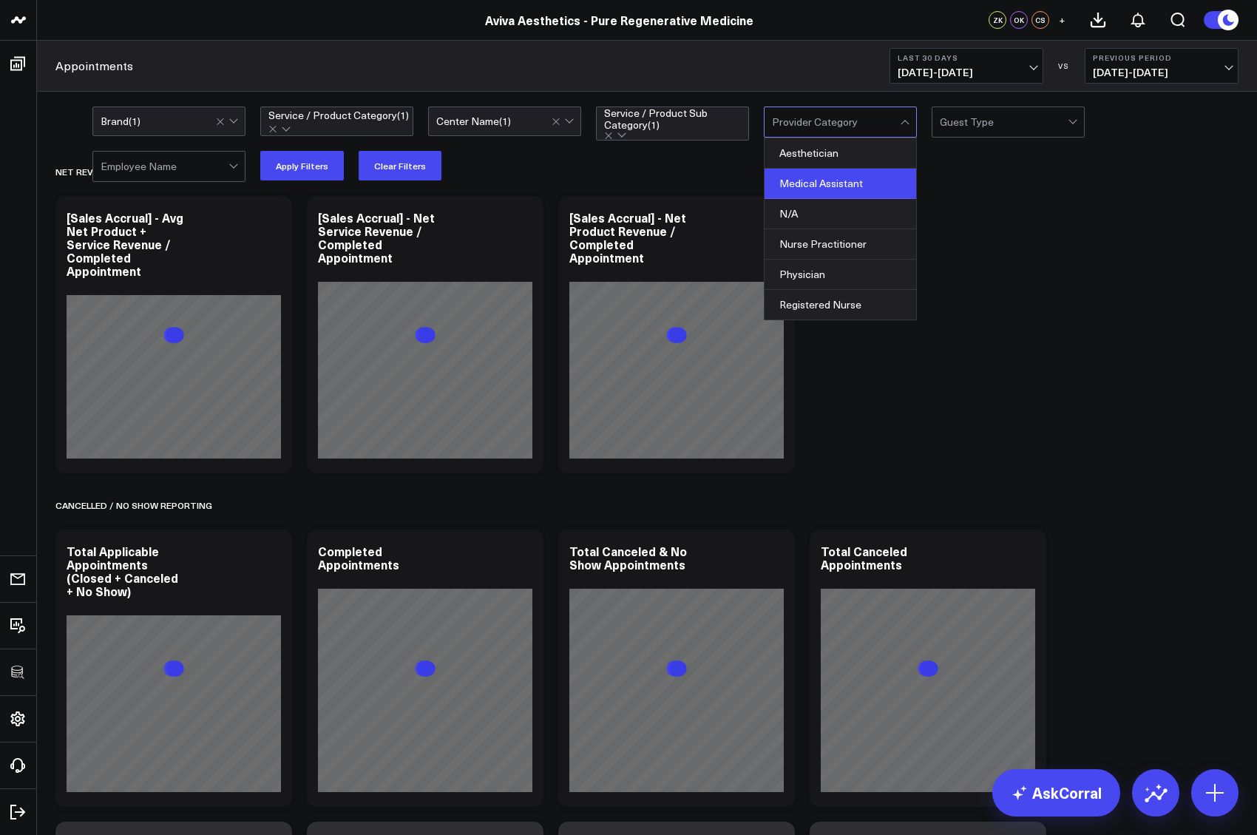
click at [802, 192] on div "Medical Assistant" at bounding box center [841, 184] width 152 height 30
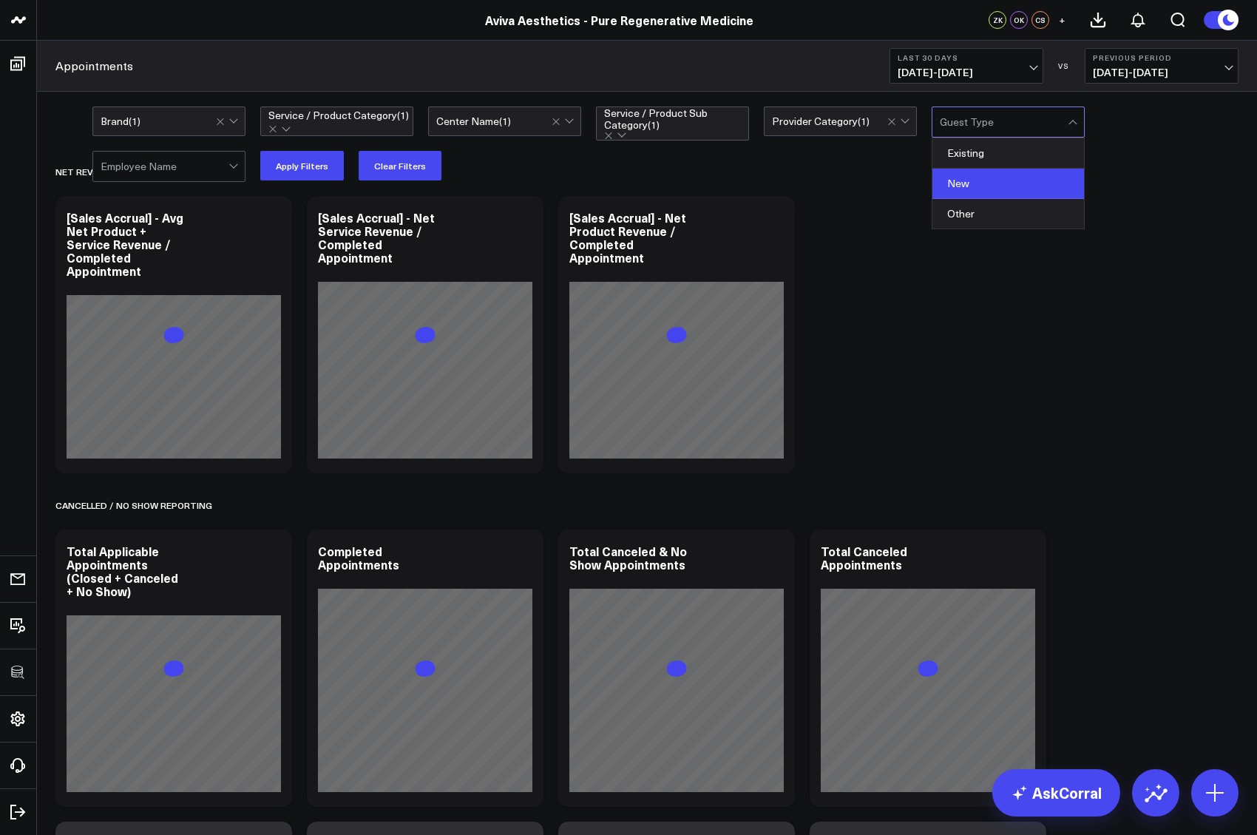
click at [943, 178] on div "New" at bounding box center [1009, 184] width 152 height 30
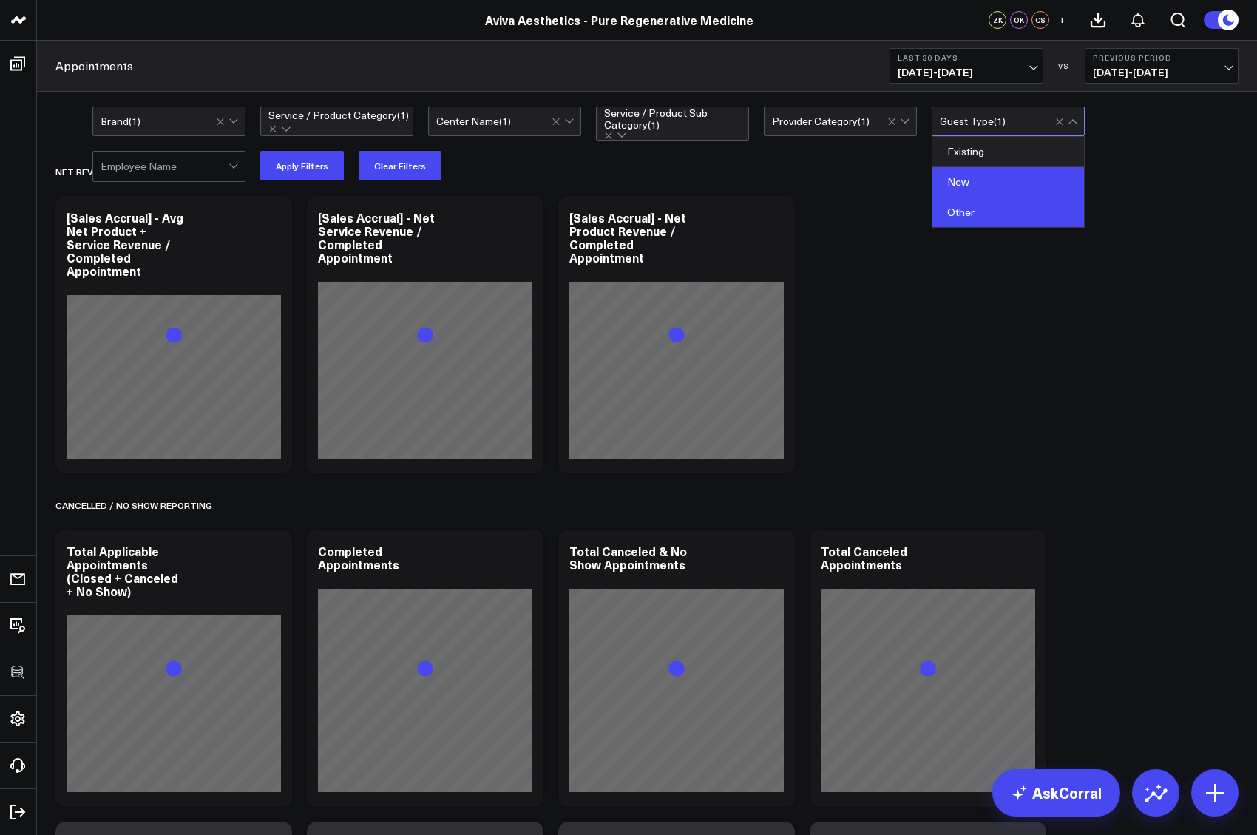
click at [949, 207] on div "Other" at bounding box center [1009, 212] width 152 height 30
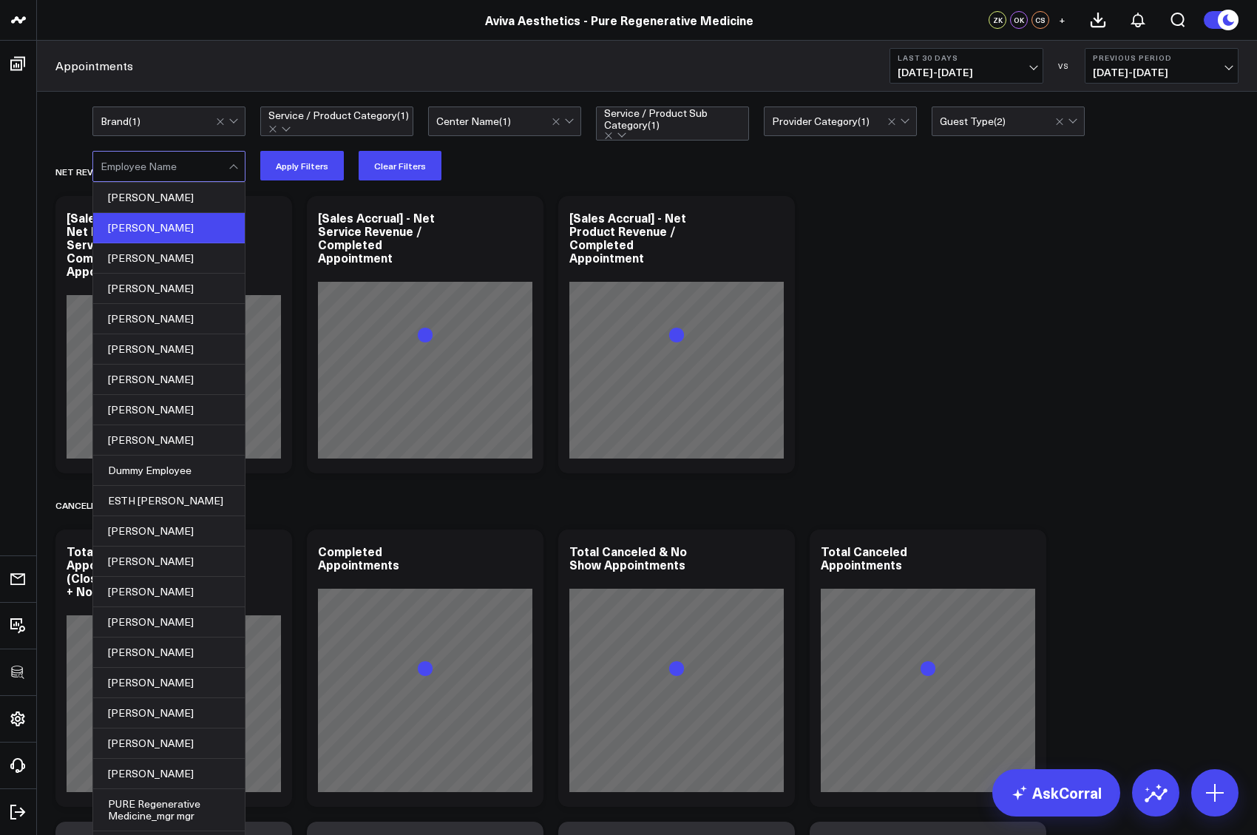
click at [181, 220] on div "[PERSON_NAME]" at bounding box center [169, 228] width 152 height 30
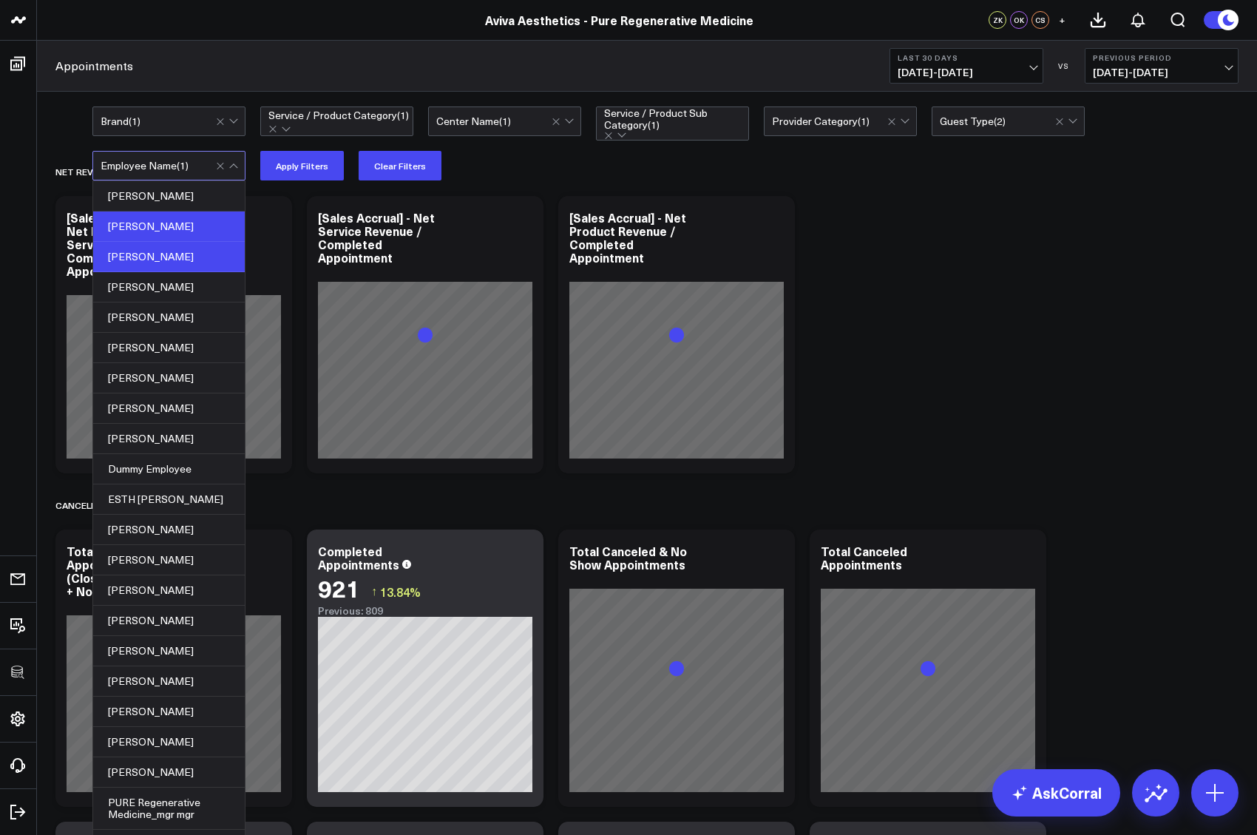
click at [178, 271] on div "[PERSON_NAME]" at bounding box center [169, 257] width 152 height 30
click at [299, 138] on div "option Pura Vida, selected. Brand ( 1 ) option Aesthetician Services, selected.…" at bounding box center [665, 144] width 1146 height 74
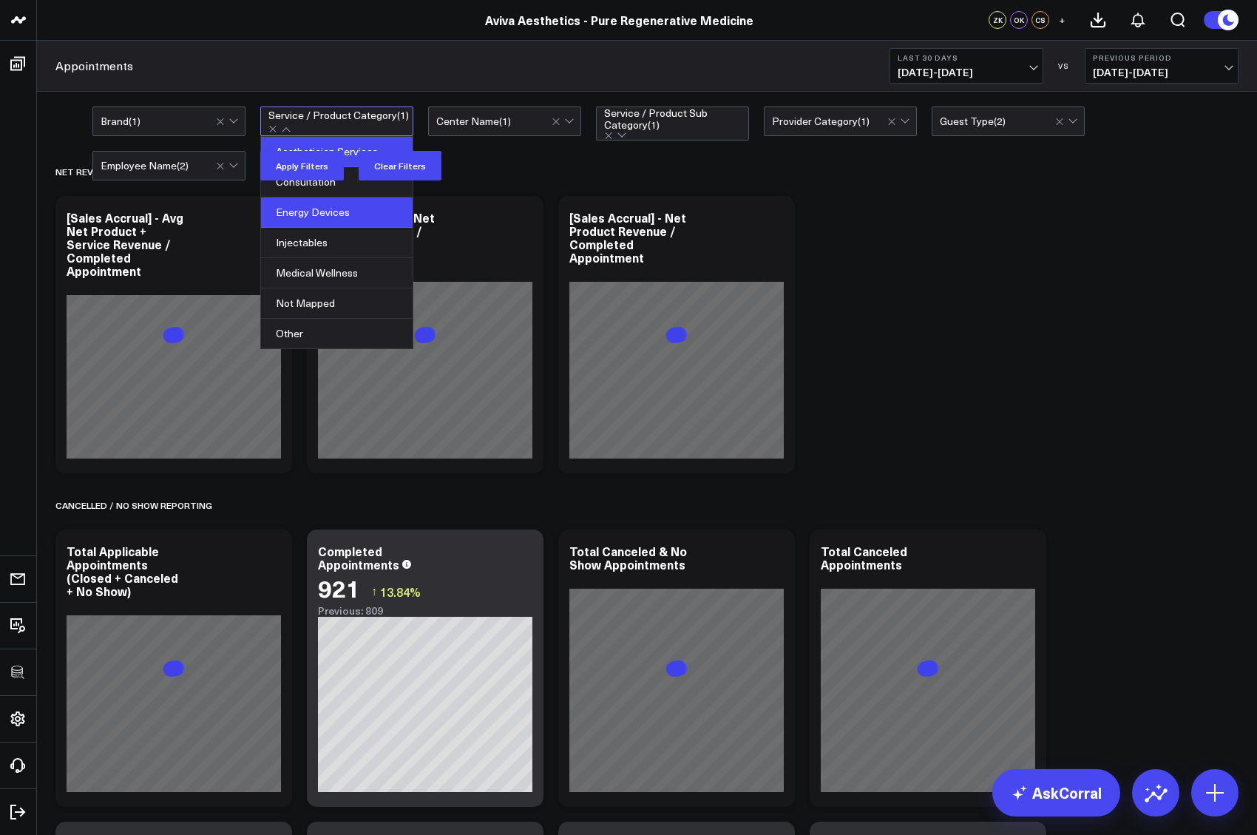
click at [332, 218] on div "Energy Devices" at bounding box center [337, 212] width 152 height 30
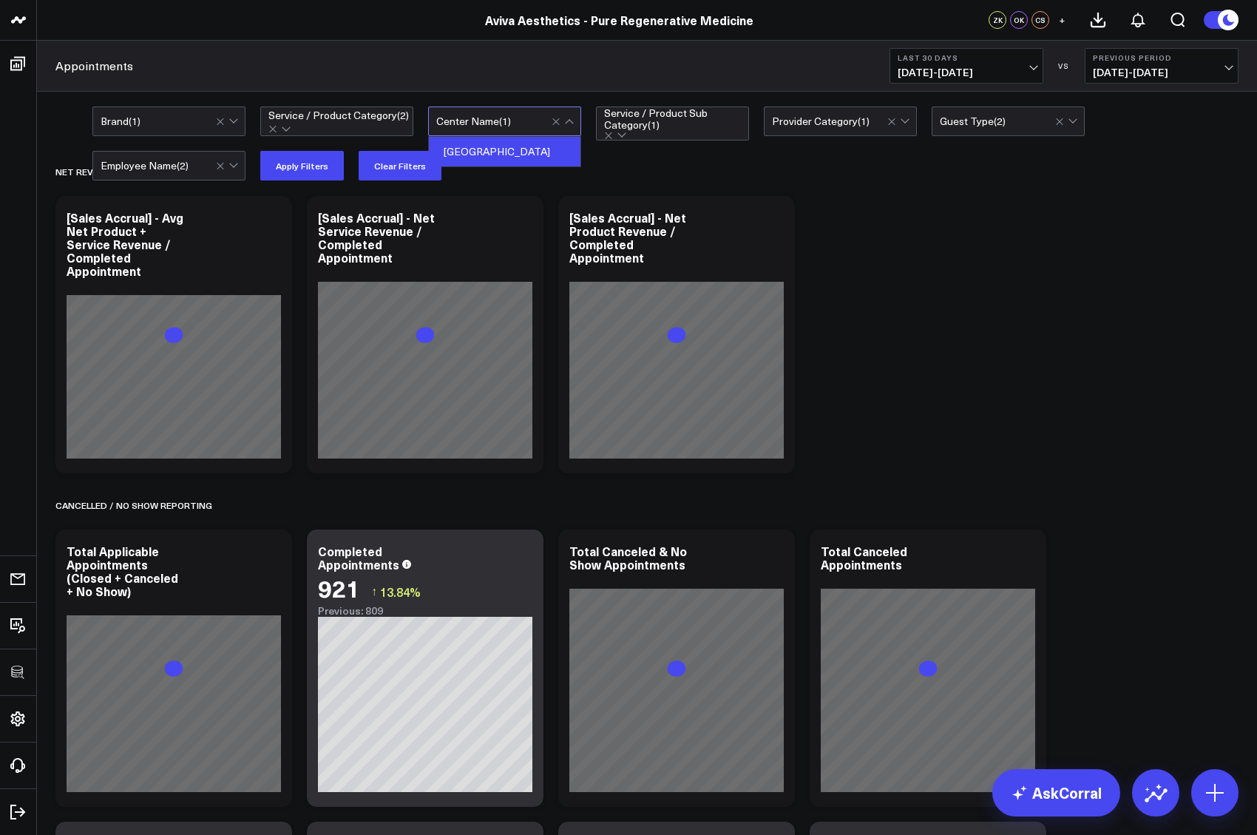
click at [642, 138] on div "option Pura Vida, selected. Brand ( 1 ) option Energy Devices, selected. Servic…" at bounding box center [665, 144] width 1146 height 74
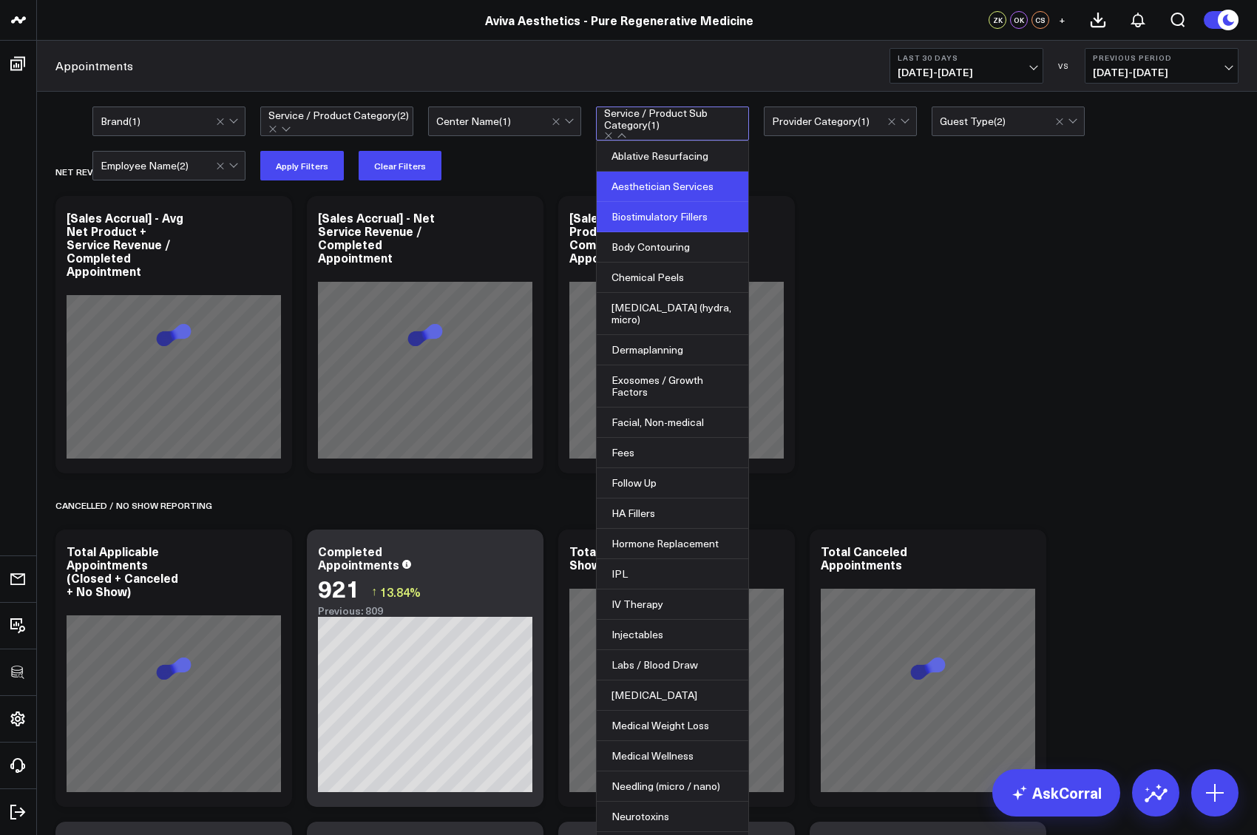
click at [641, 216] on div "Biostimulatory Fillers" at bounding box center [673, 217] width 152 height 30
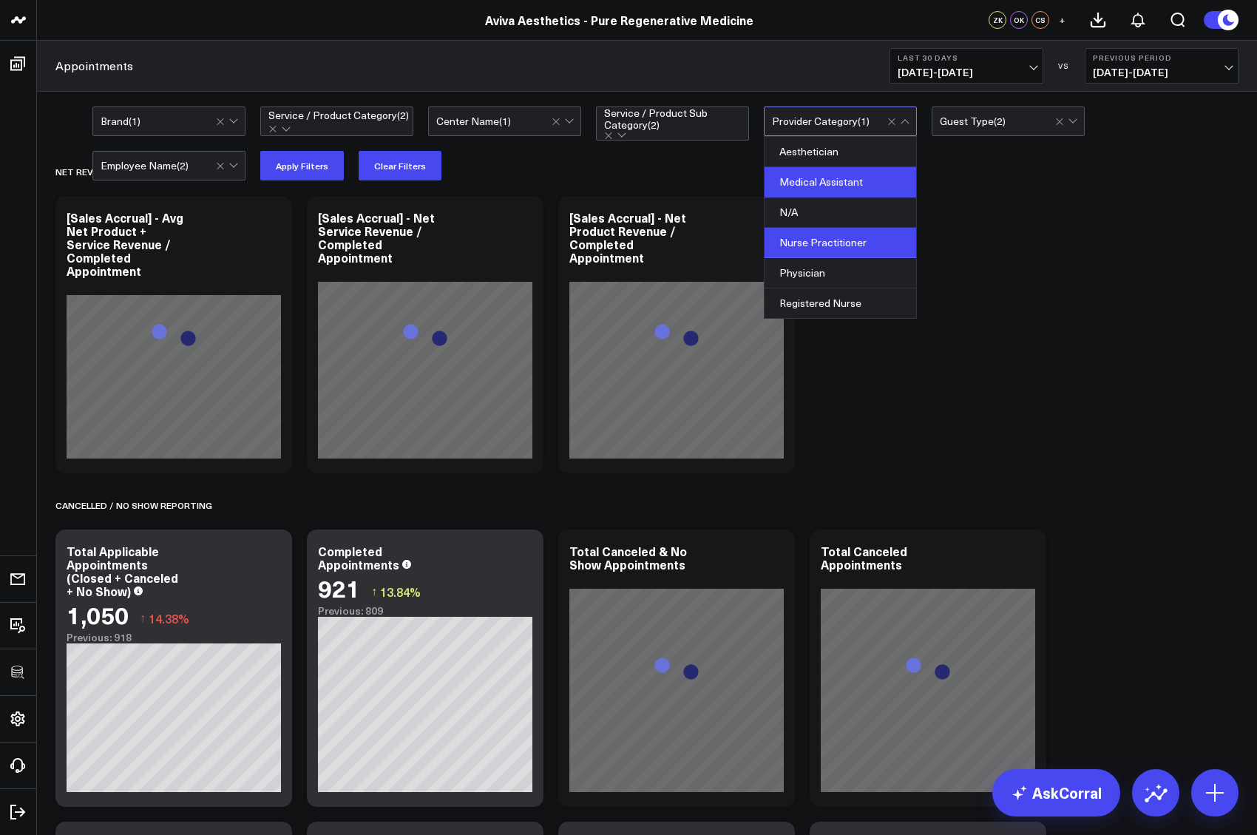
click at [836, 230] on div "Nurse Practitioner" at bounding box center [841, 243] width 152 height 30
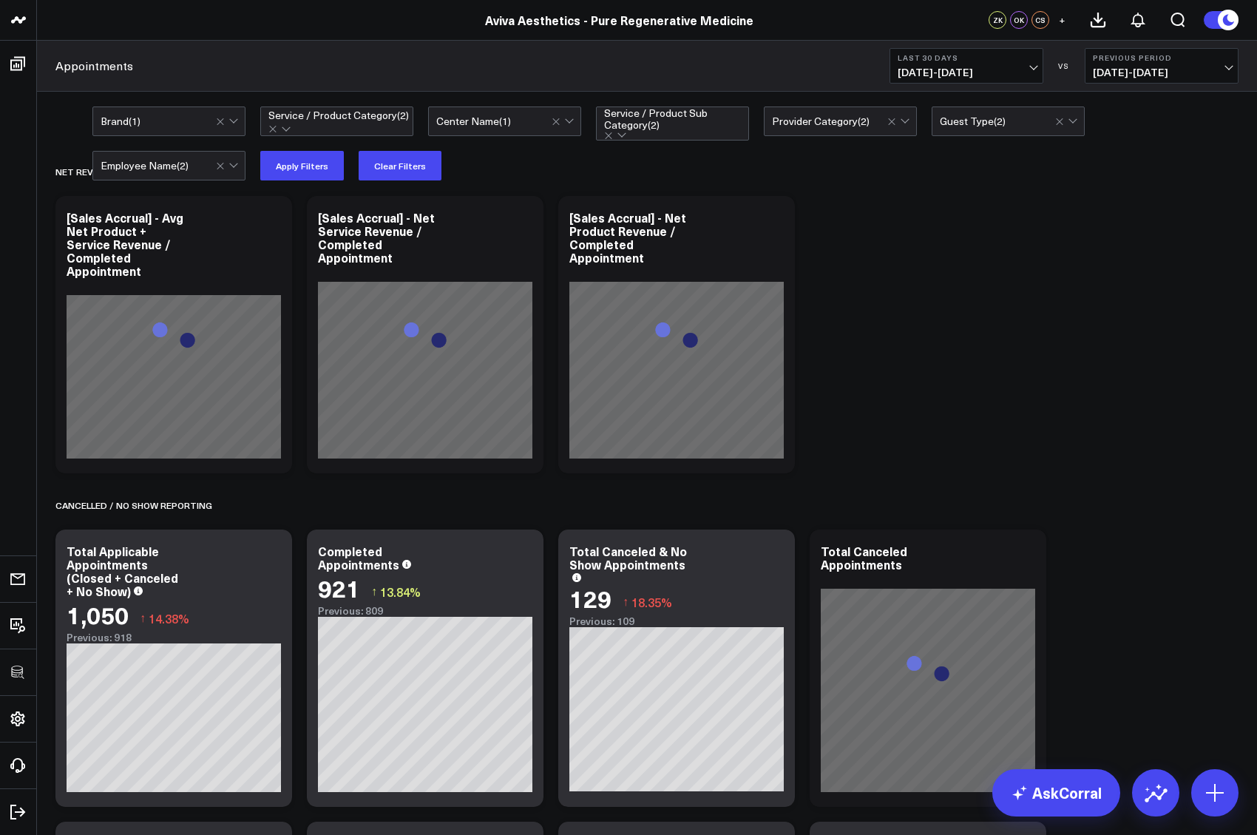
click at [155, 105] on div "option Pura Vida, selected. Brand ( 1 ) option Energy Devices, selected. Servic…" at bounding box center [647, 144] width 1220 height 104
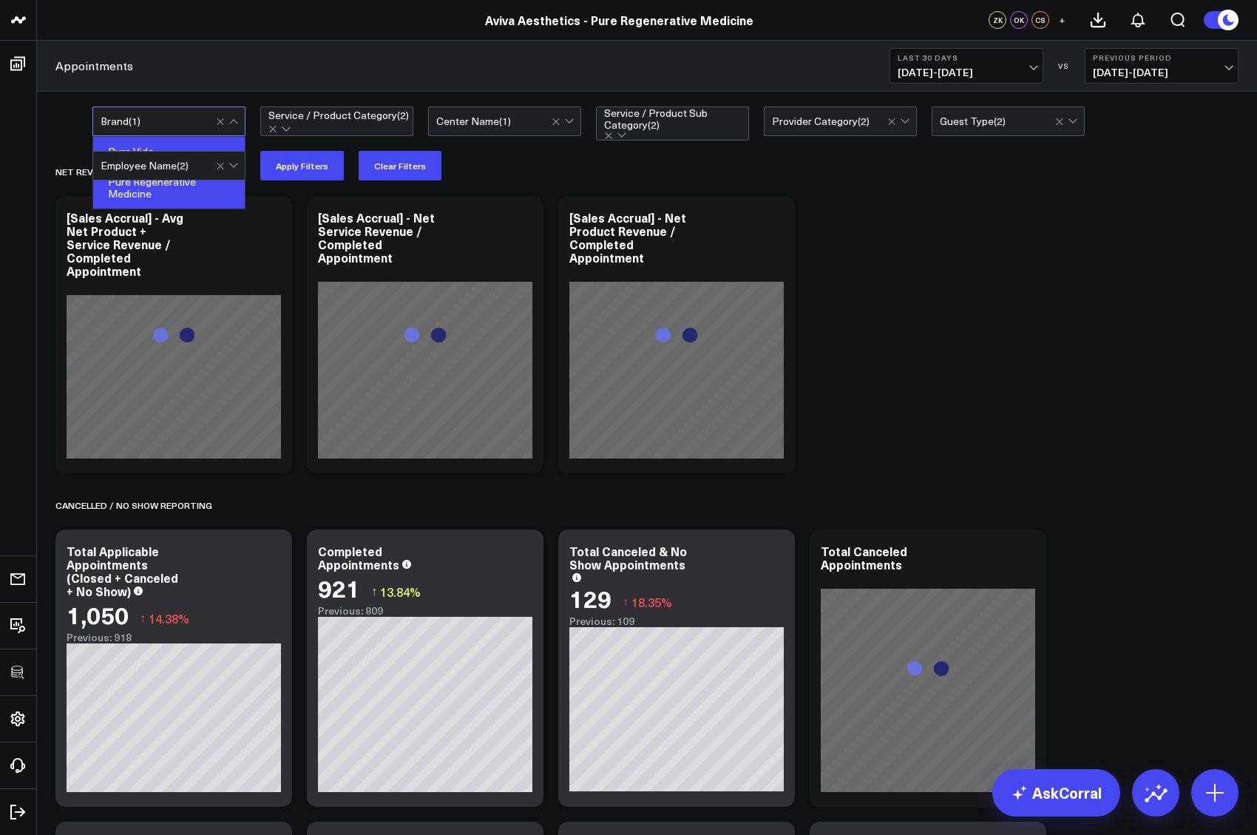
click at [147, 174] on div "Pure Regenerative Medicine" at bounding box center [169, 187] width 152 height 41
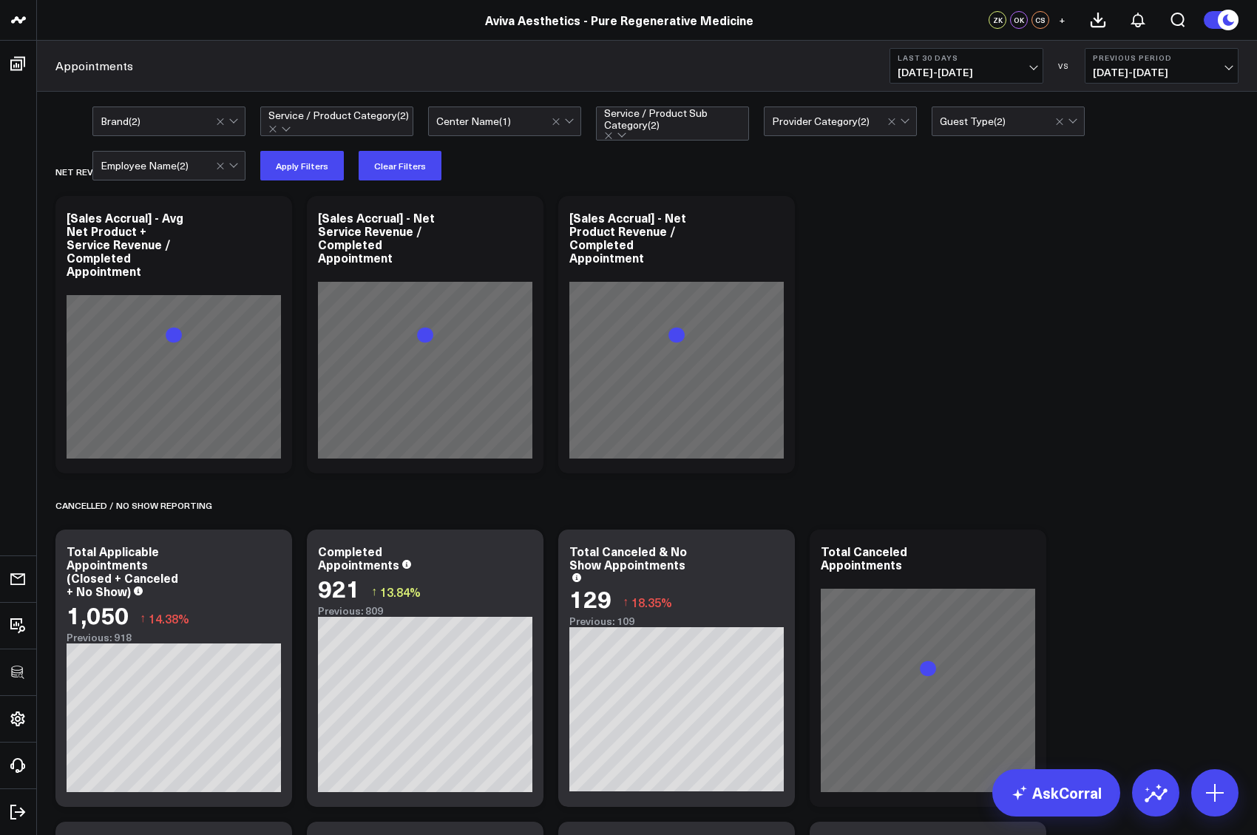
click at [268, 16] on div "Aviva Aesthetics - Pure Regenerative Medicine" at bounding box center [619, 20] width 1239 height 16
